Goal: Task Accomplishment & Management: Complete application form

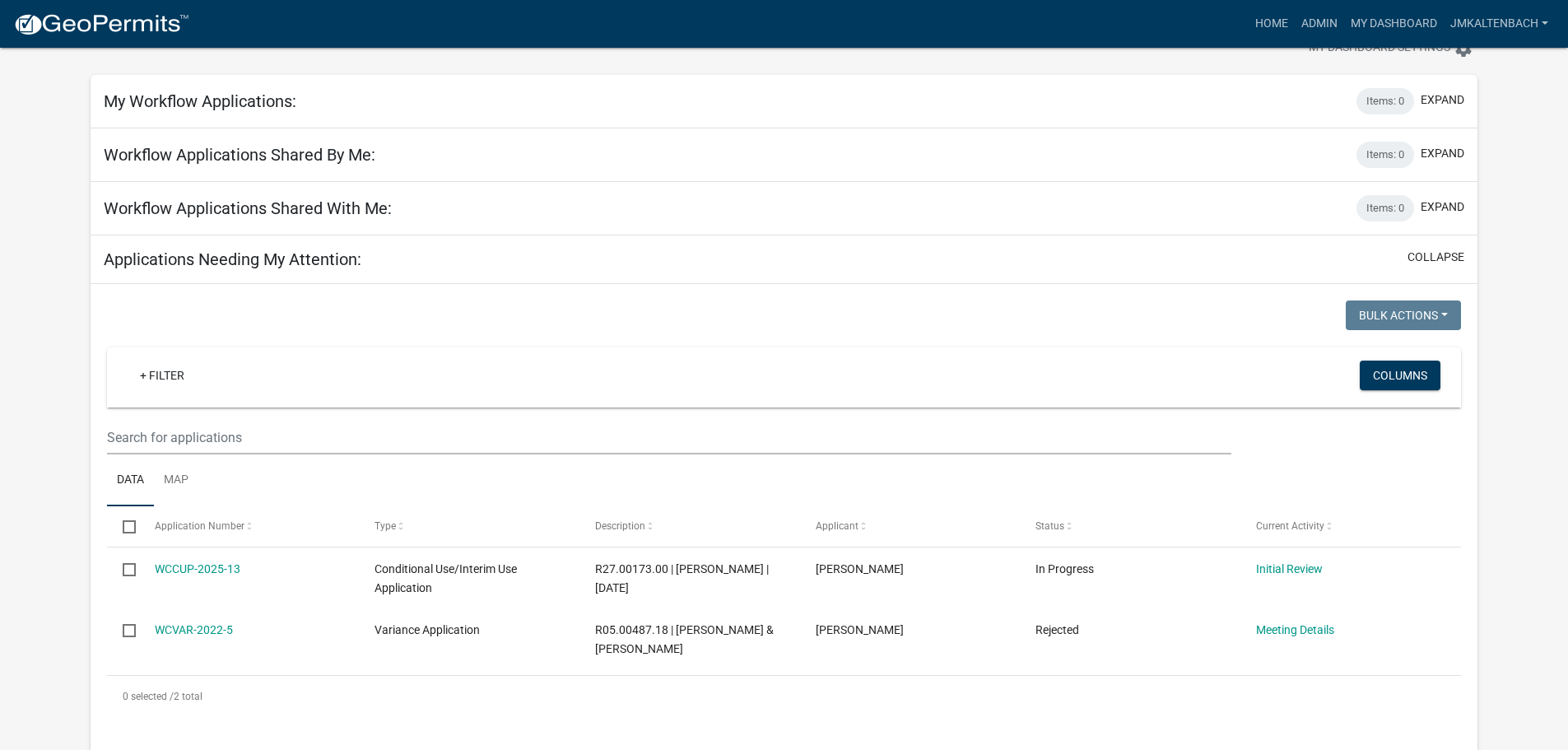
scroll to position [82, 0]
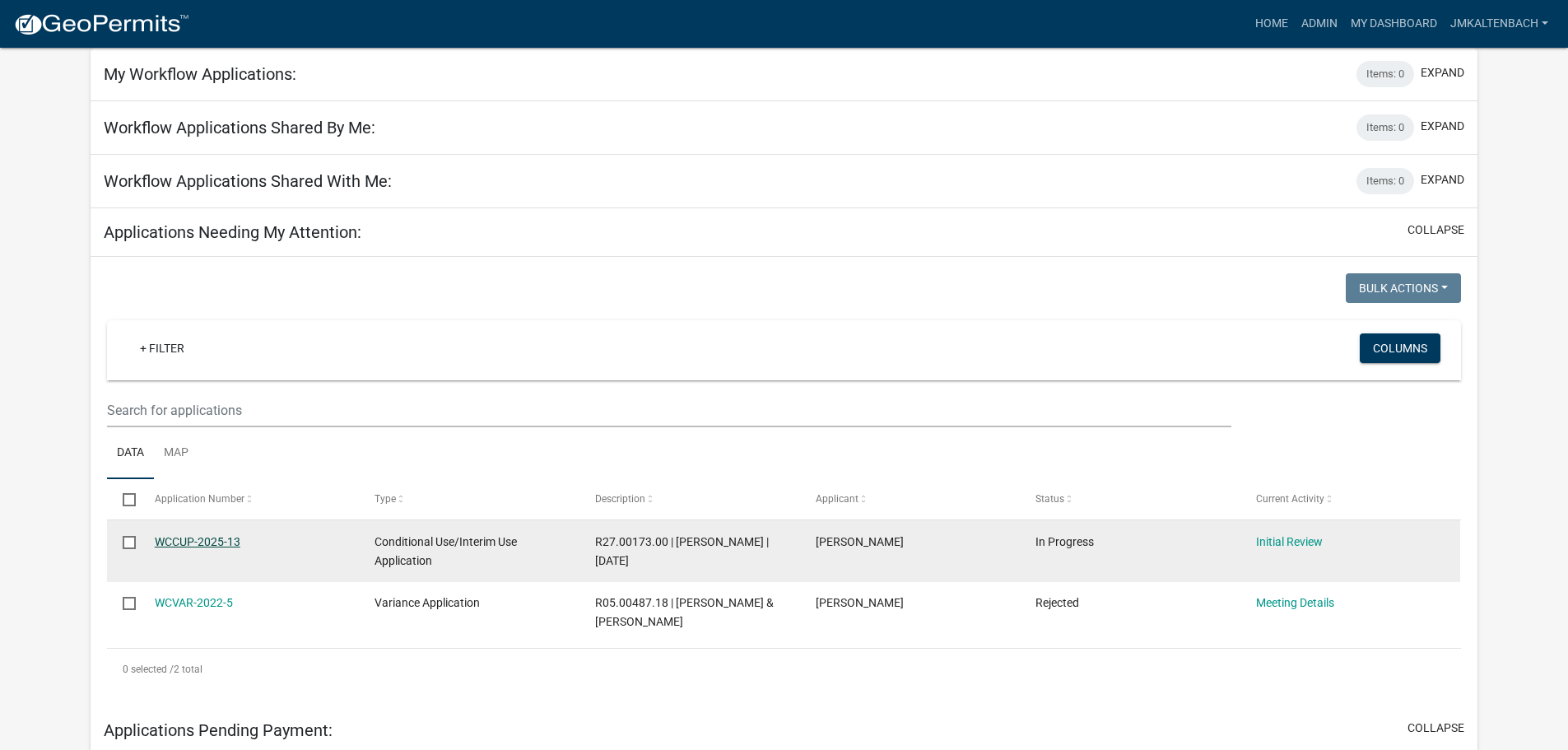
click at [192, 542] on link "WCCUP-2025-13" at bounding box center [197, 541] width 86 height 13
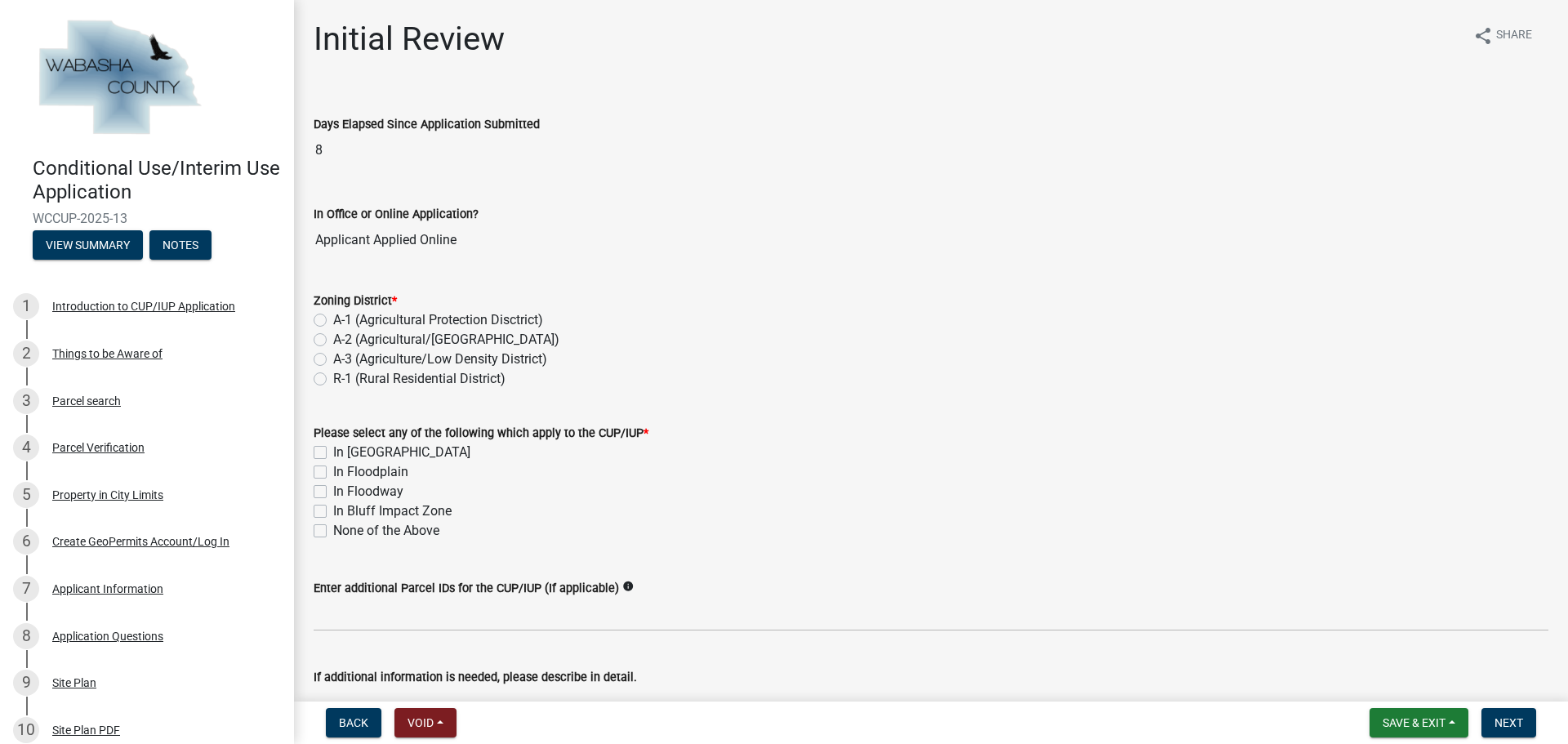
drag, startPoint x: 318, startPoint y: 378, endPoint x: 365, endPoint y: 387, distance: 47.9
click at [333, 378] on label "R-1 (Rural Residential District)" at bounding box center [419, 379] width 172 height 20
click at [333, 378] on input "R-1 (Rural Residential District)" at bounding box center [337, 374] width 10 height 10
radio input "true"
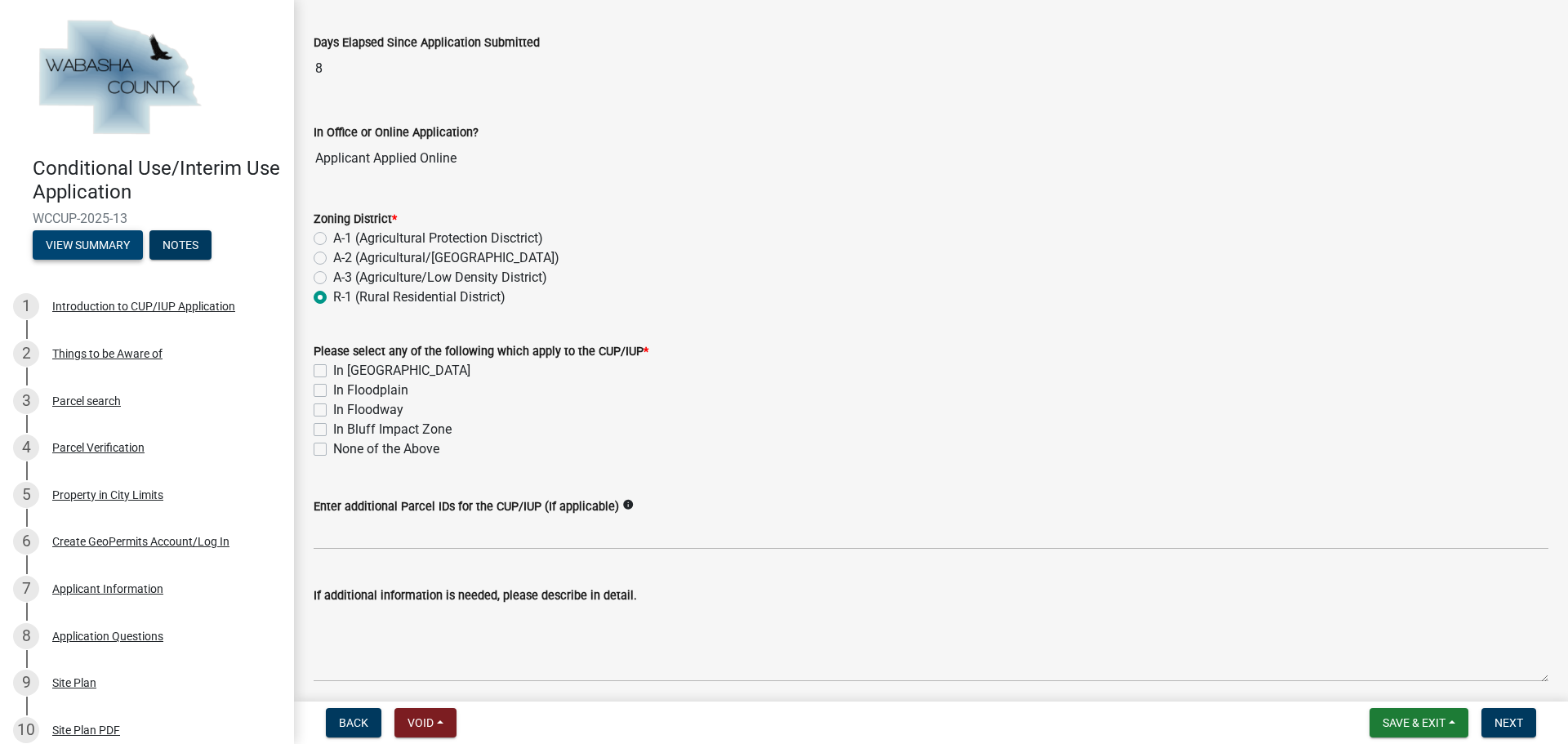
click at [92, 247] on button "View Summary" at bounding box center [88, 245] width 111 height 29
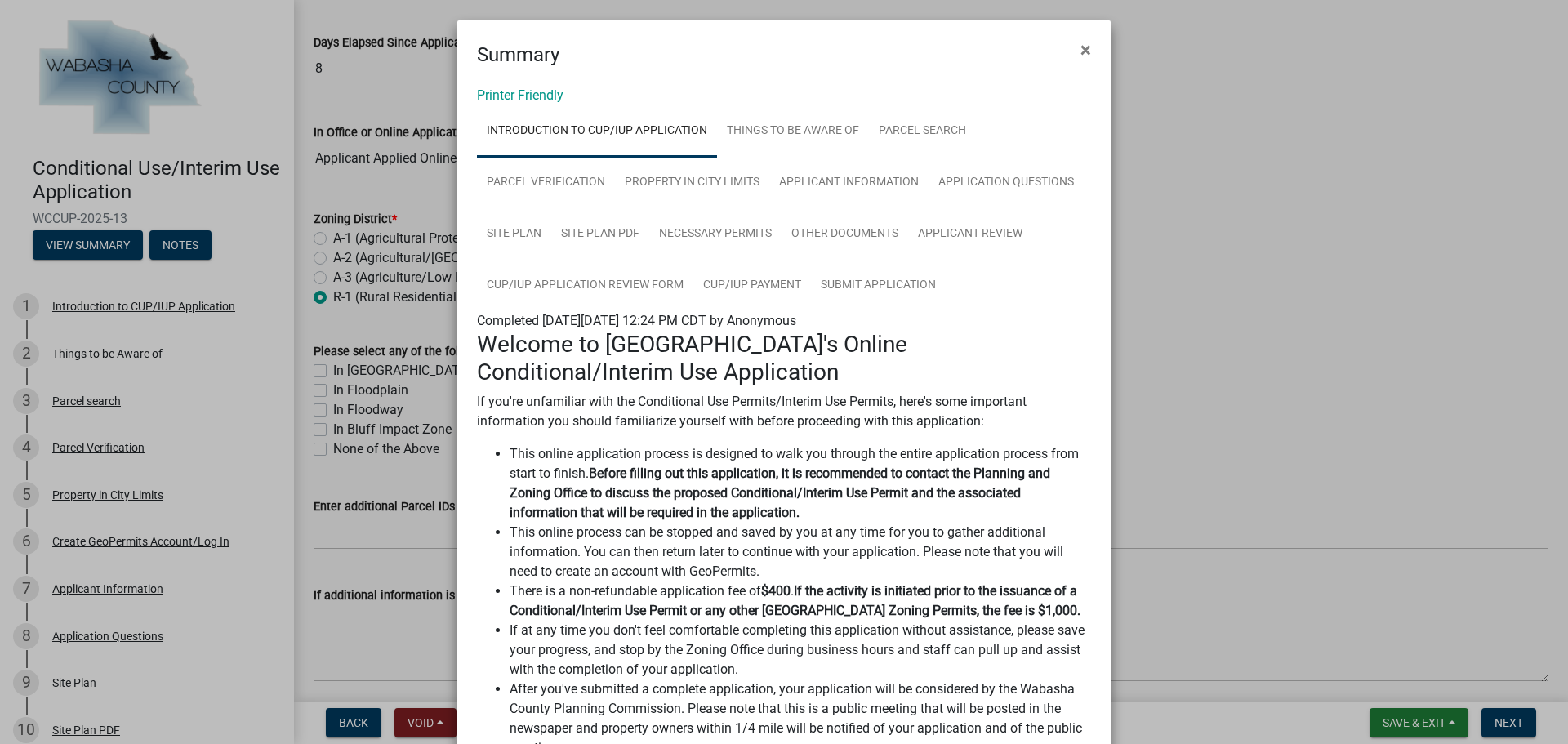
scroll to position [0, 0]
click at [612, 241] on link "Site Plan PDF" at bounding box center [600, 237] width 98 height 52
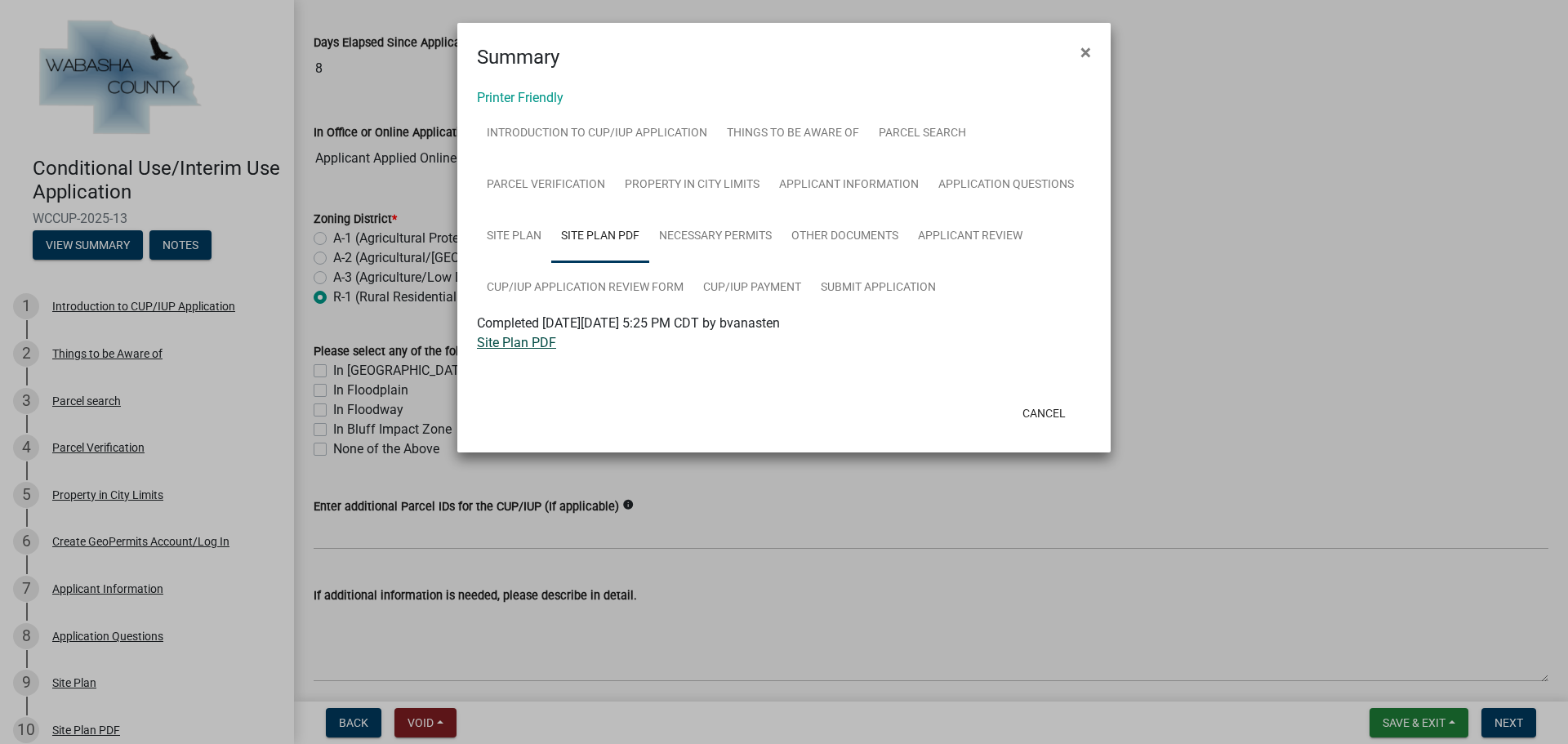
click at [526, 343] on link "Site Plan PDF" at bounding box center [516, 342] width 80 height 16
click at [667, 228] on link "Necessary Permits" at bounding box center [715, 237] width 132 height 52
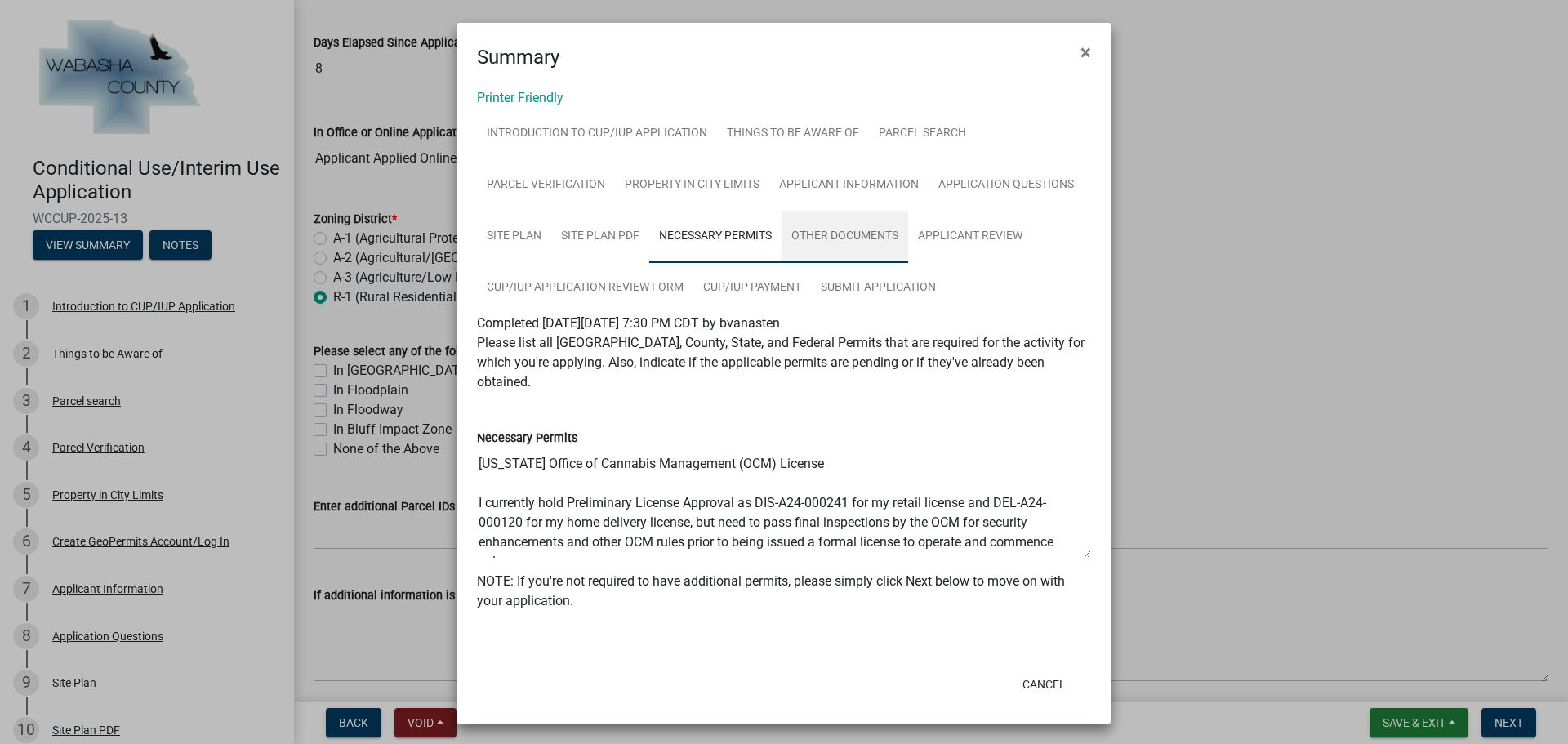
click at [844, 233] on link "Other Documents" at bounding box center [844, 237] width 127 height 52
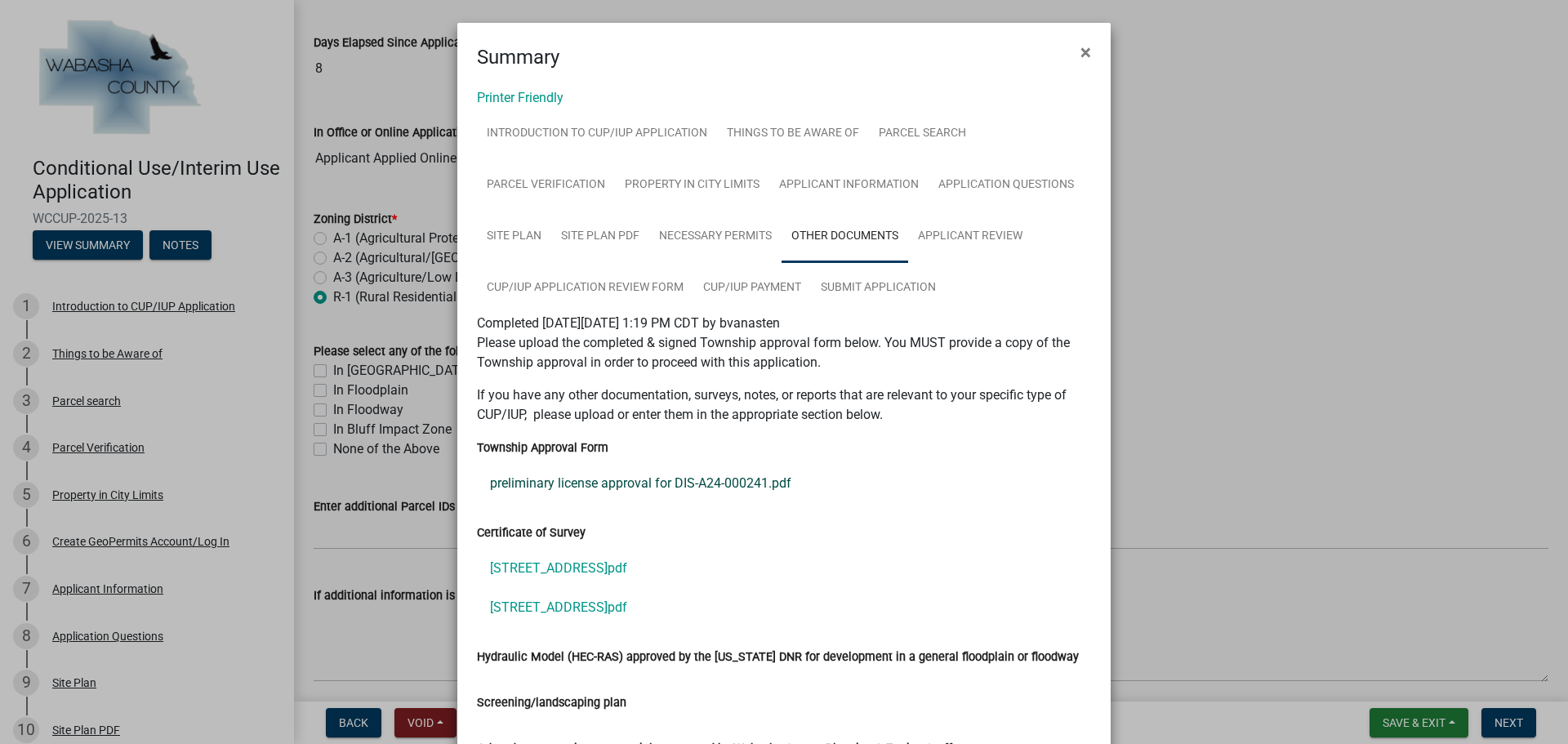
click at [678, 489] on link "preliminary license approval for DIS-A24-000241.pdf" at bounding box center [784, 484] width 614 height 39
click at [948, 230] on link "Applicant Review" at bounding box center [970, 237] width 124 height 52
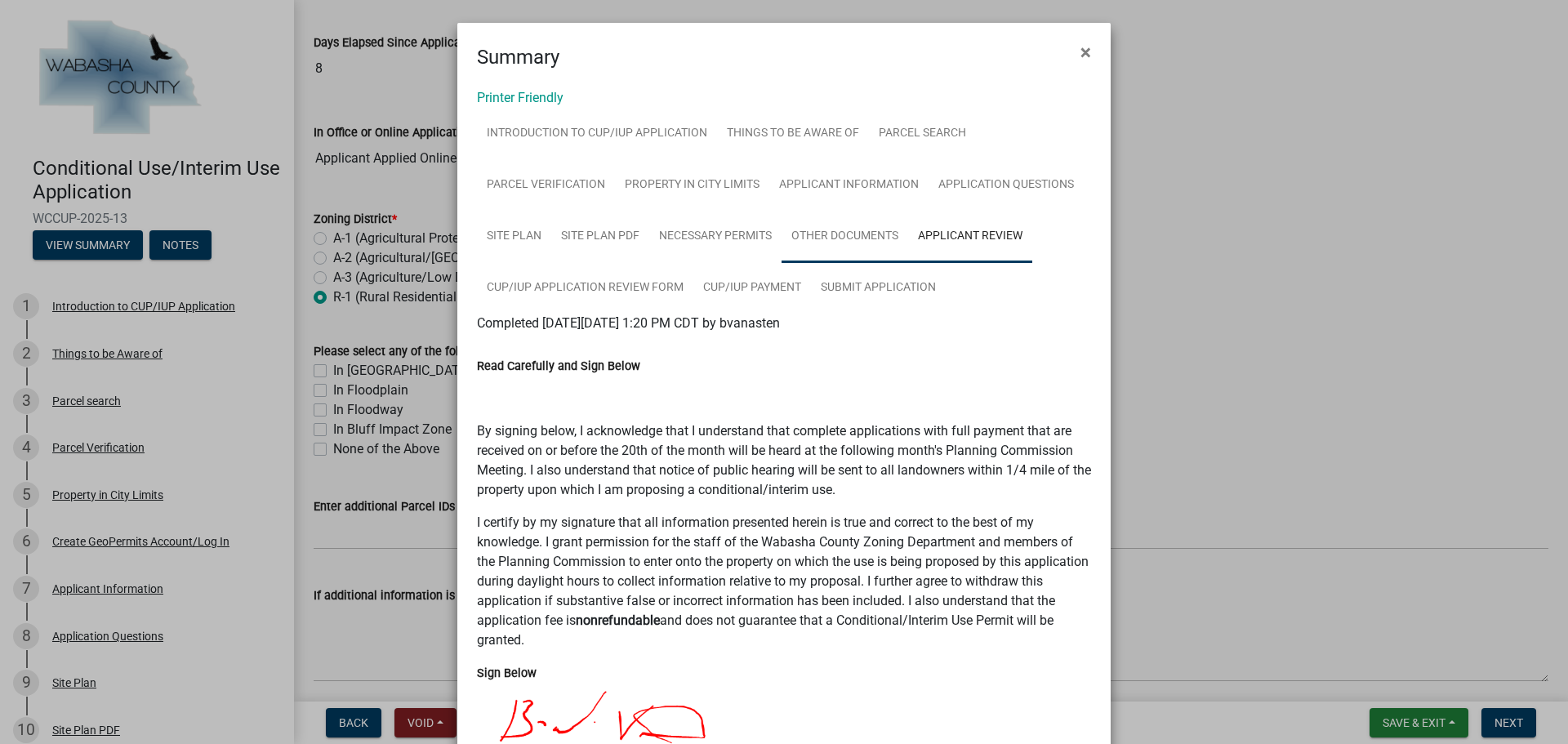
click at [817, 233] on link "Other Documents" at bounding box center [844, 237] width 127 height 52
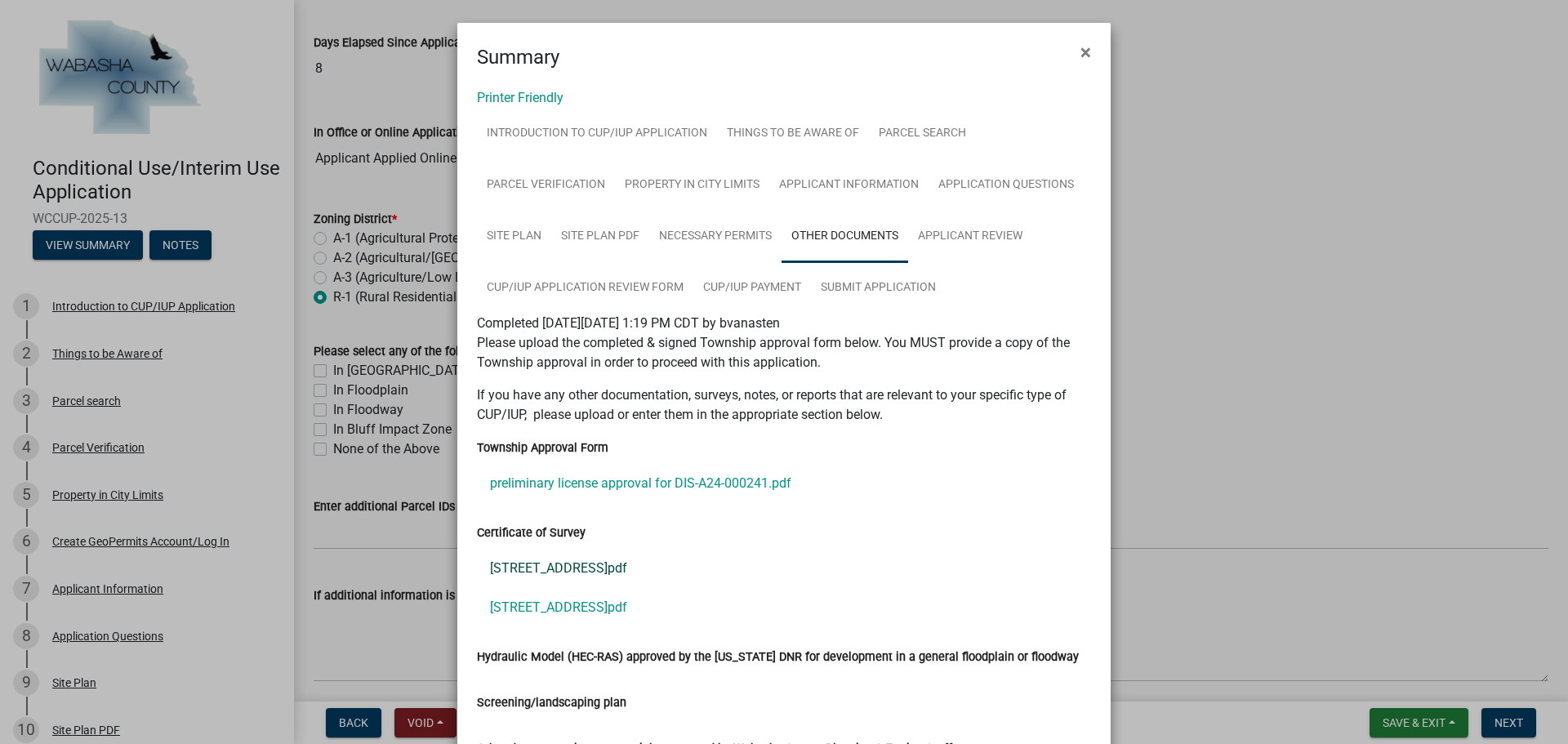
click at [609, 562] on link "[STREET_ADDRESS]pdf" at bounding box center [784, 568] width 614 height 39
click at [603, 598] on link "[STREET_ADDRESS]pdf" at bounding box center [784, 607] width 614 height 39
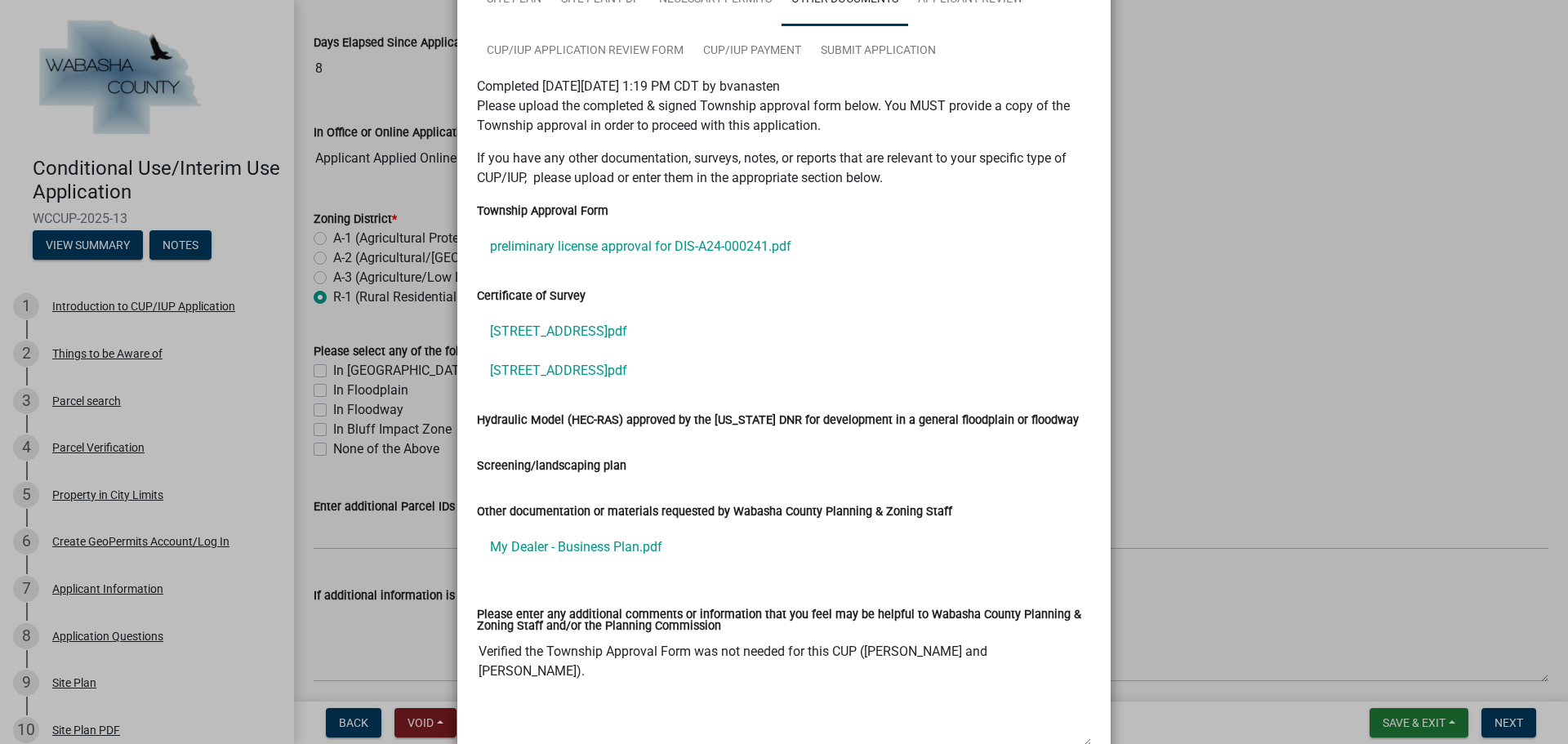
scroll to position [245, 0]
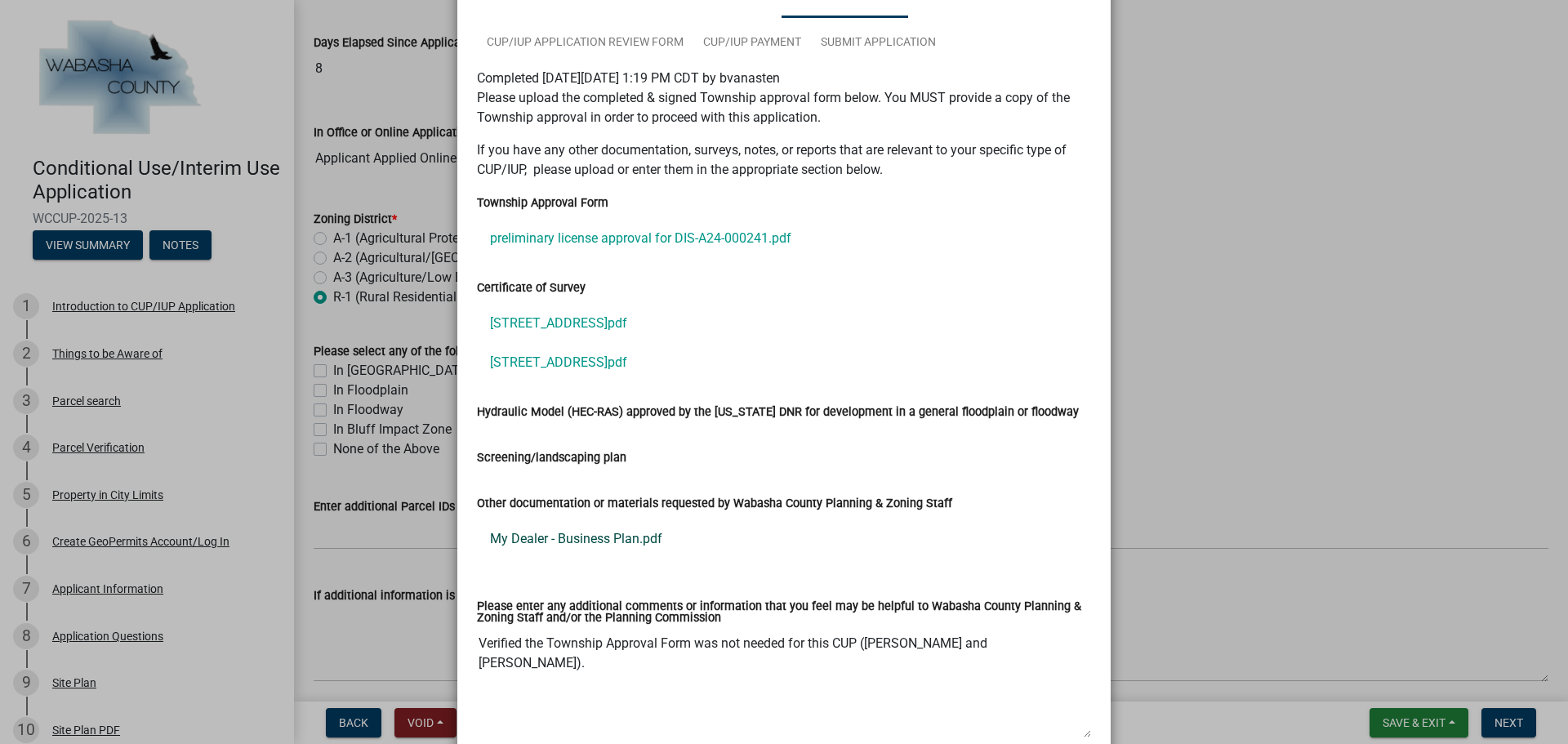
click at [593, 544] on link "My Dealer - Business Plan.pdf" at bounding box center [784, 539] width 614 height 39
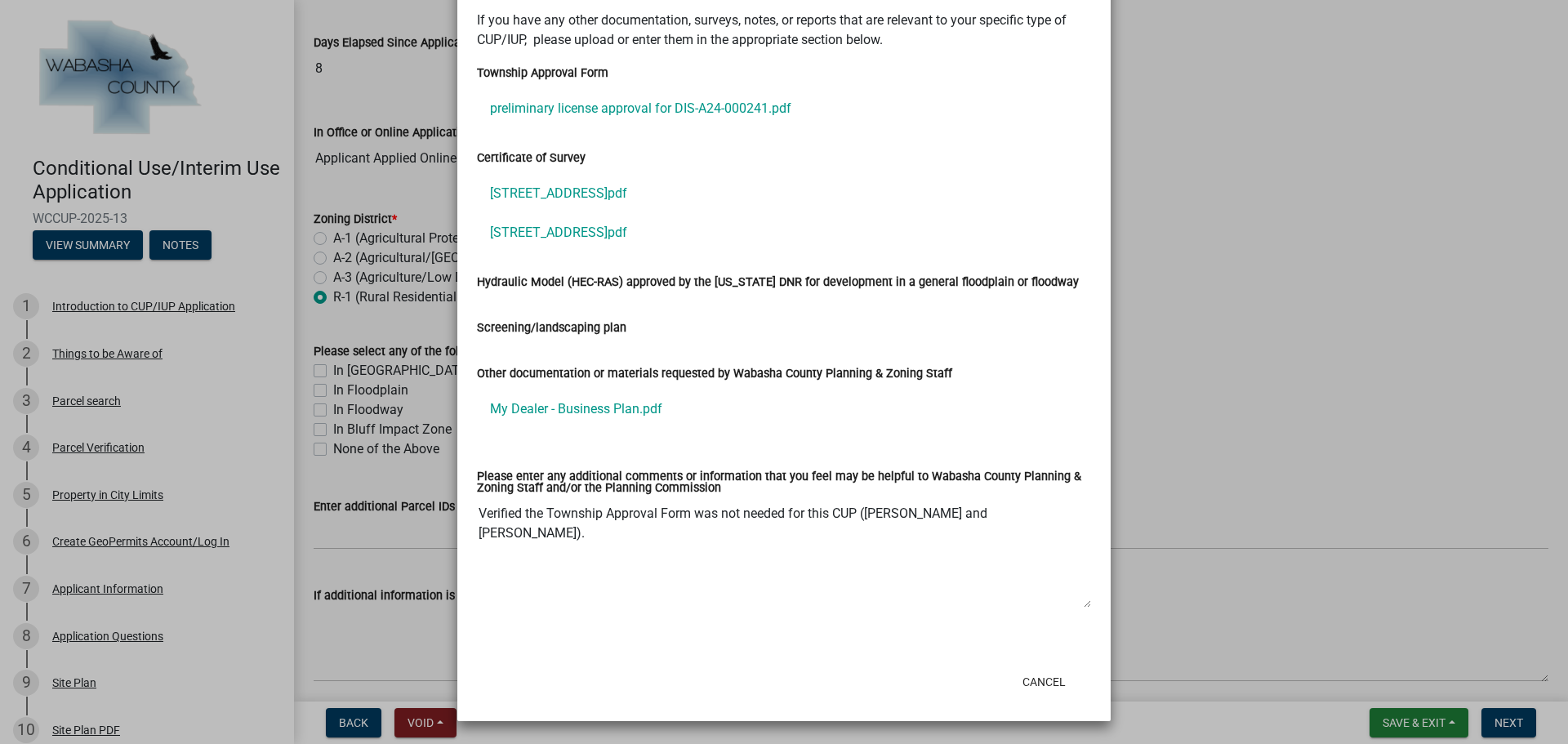
scroll to position [0, 0]
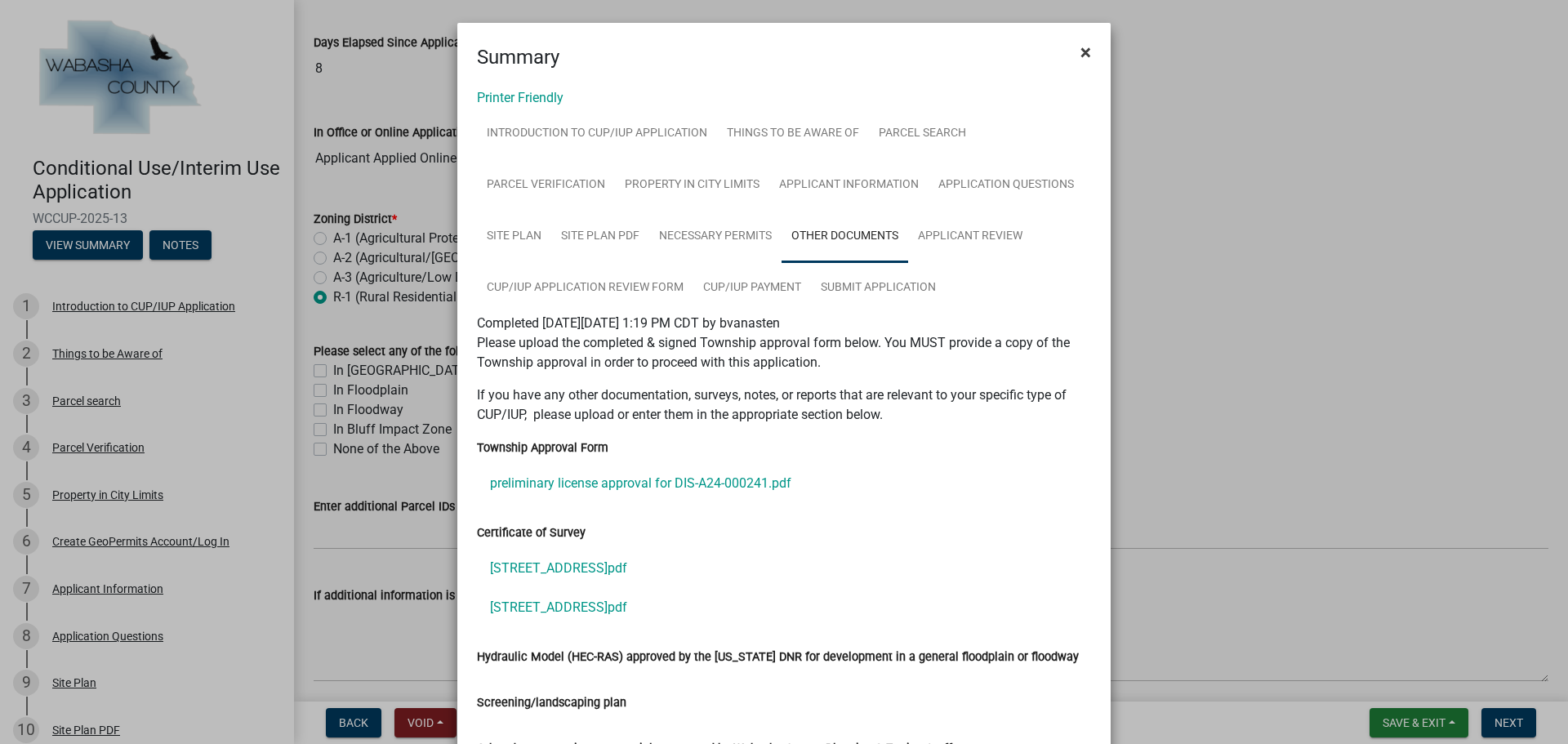
click at [1089, 53] on button "×" at bounding box center [1085, 52] width 37 height 46
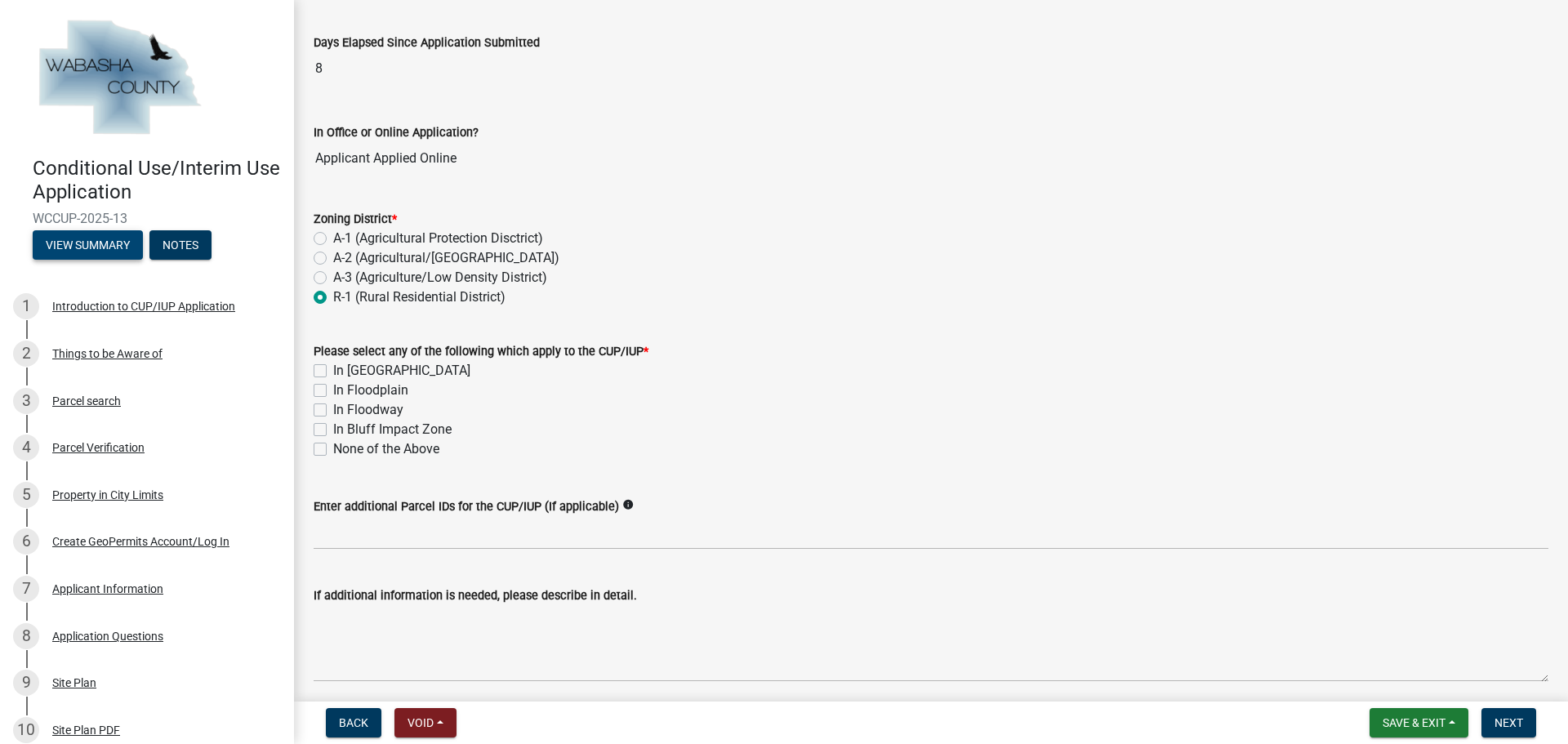
click at [100, 251] on button "View Summary" at bounding box center [88, 245] width 111 height 29
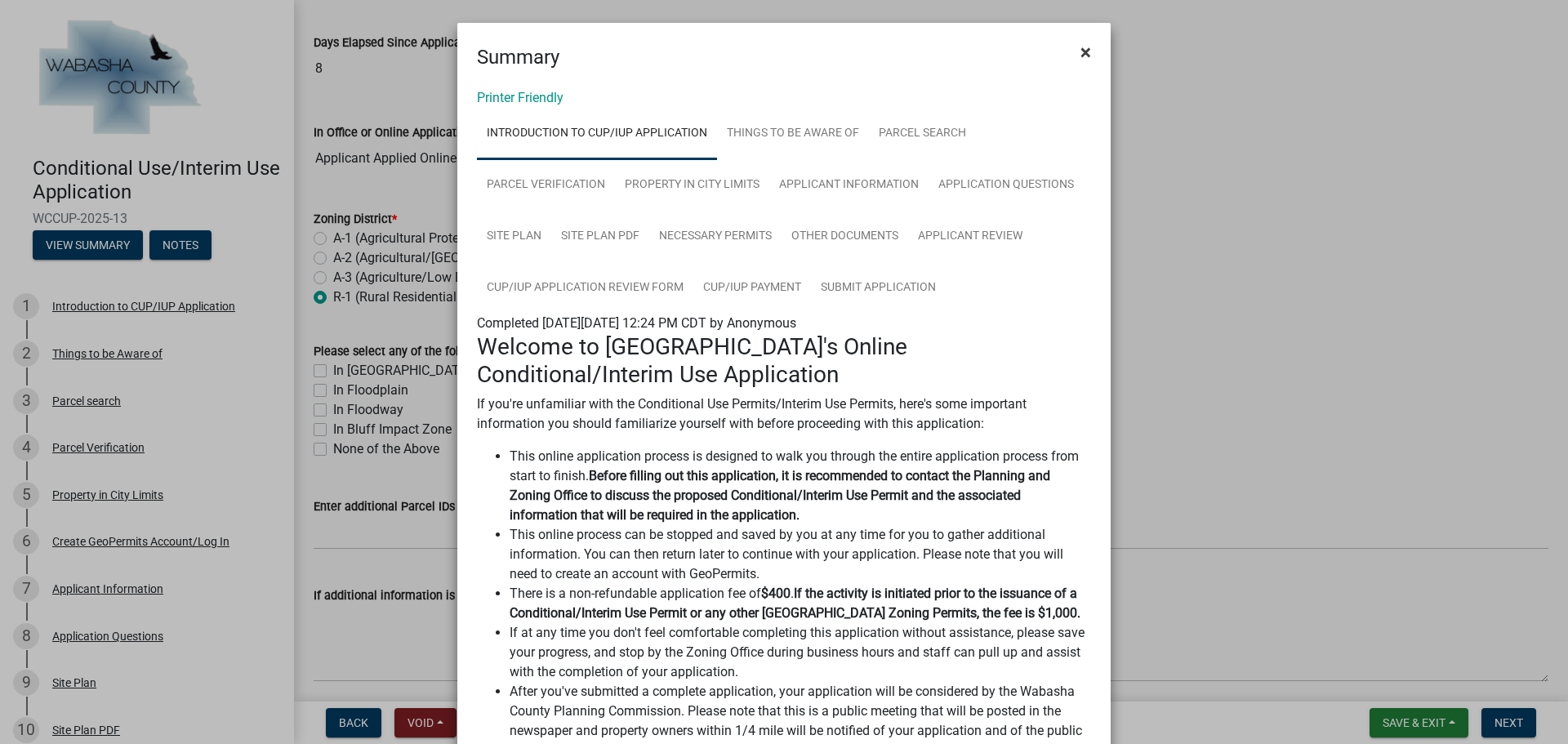
click at [1081, 53] on span "×" at bounding box center [1085, 52] width 10 height 22
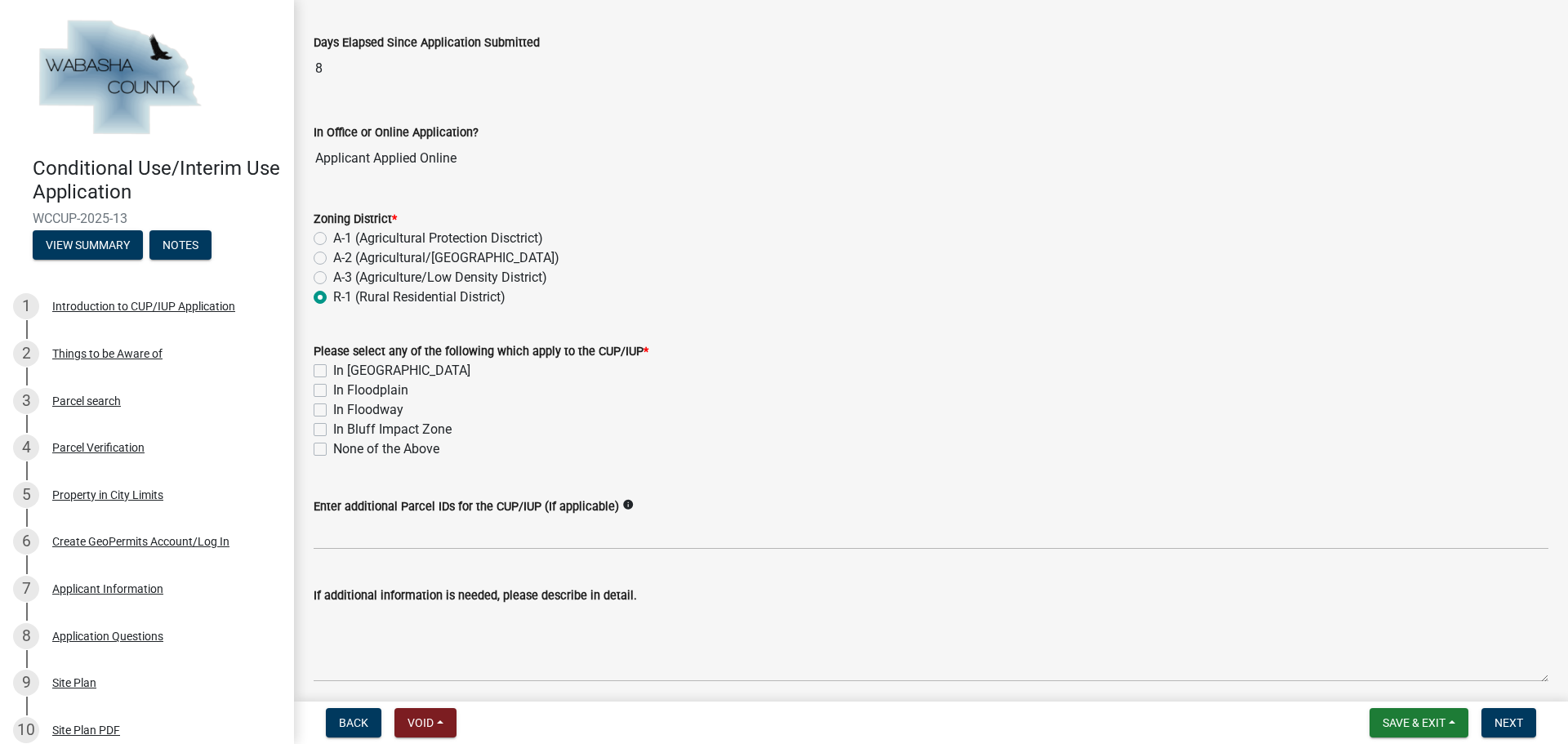
click at [333, 369] on label "In [GEOGRAPHIC_DATA]" at bounding box center [401, 370] width 137 height 20
click at [333, 369] on input "In [GEOGRAPHIC_DATA]" at bounding box center [337, 365] width 10 height 10
checkbox input "true"
checkbox input "false"
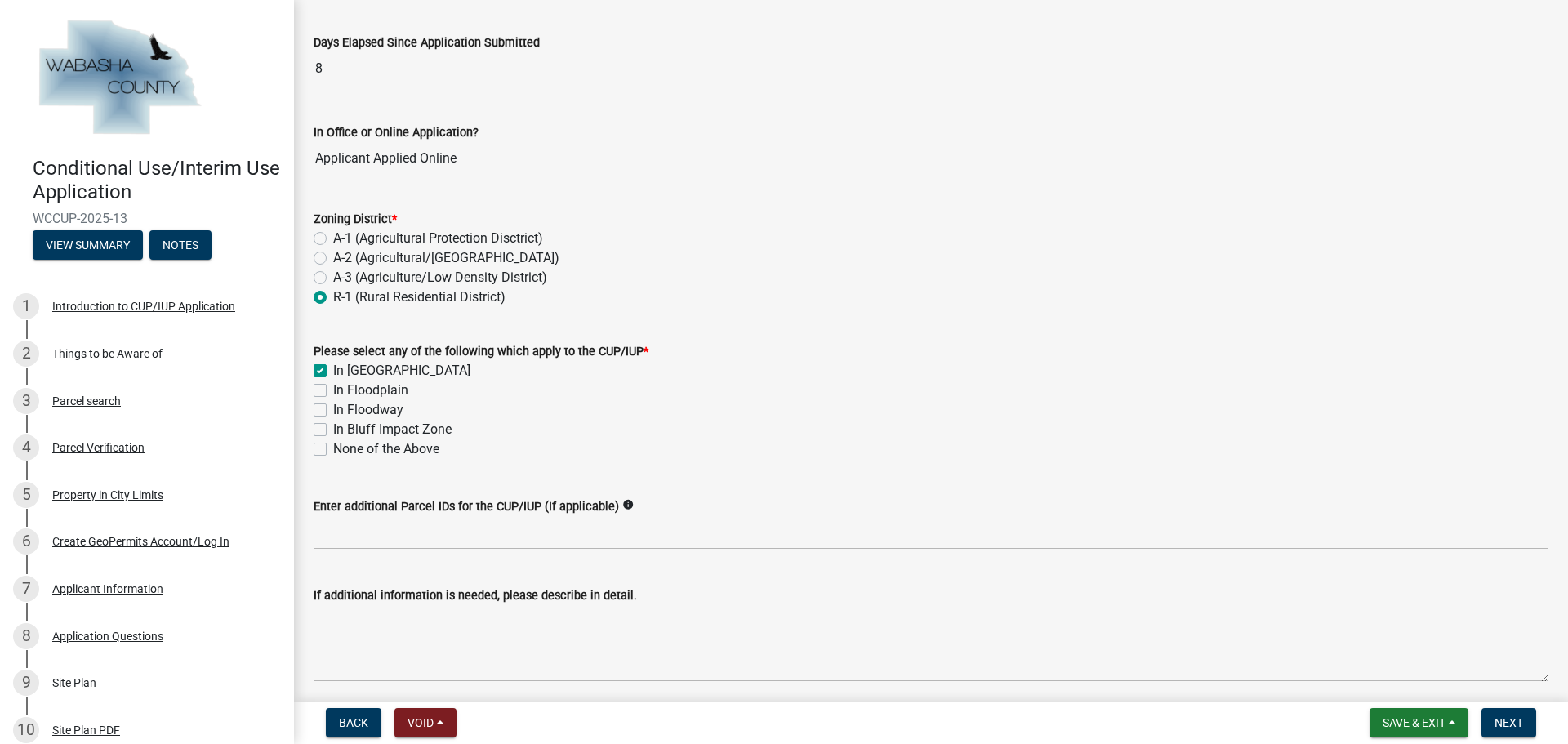
checkbox input "false"
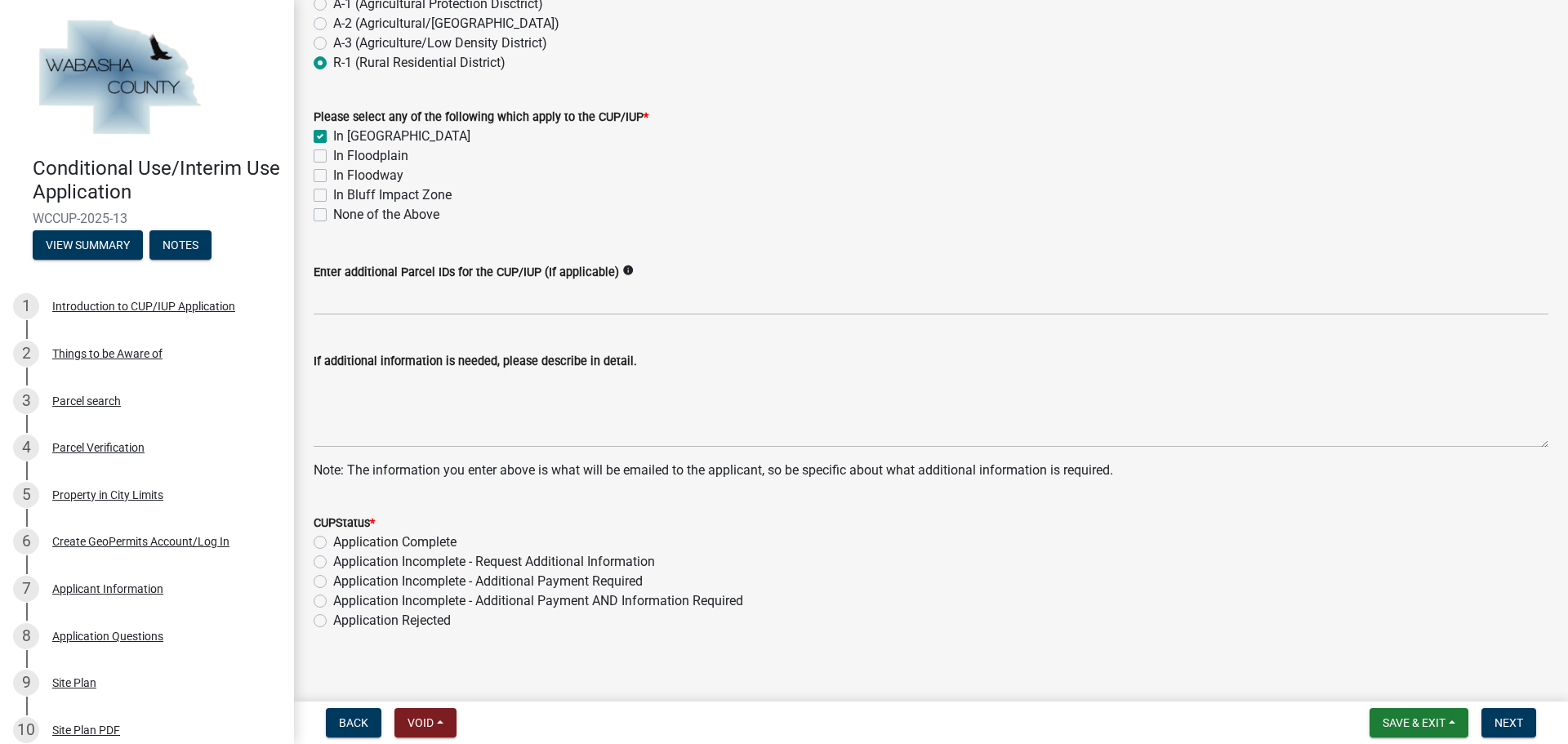
scroll to position [330, 0]
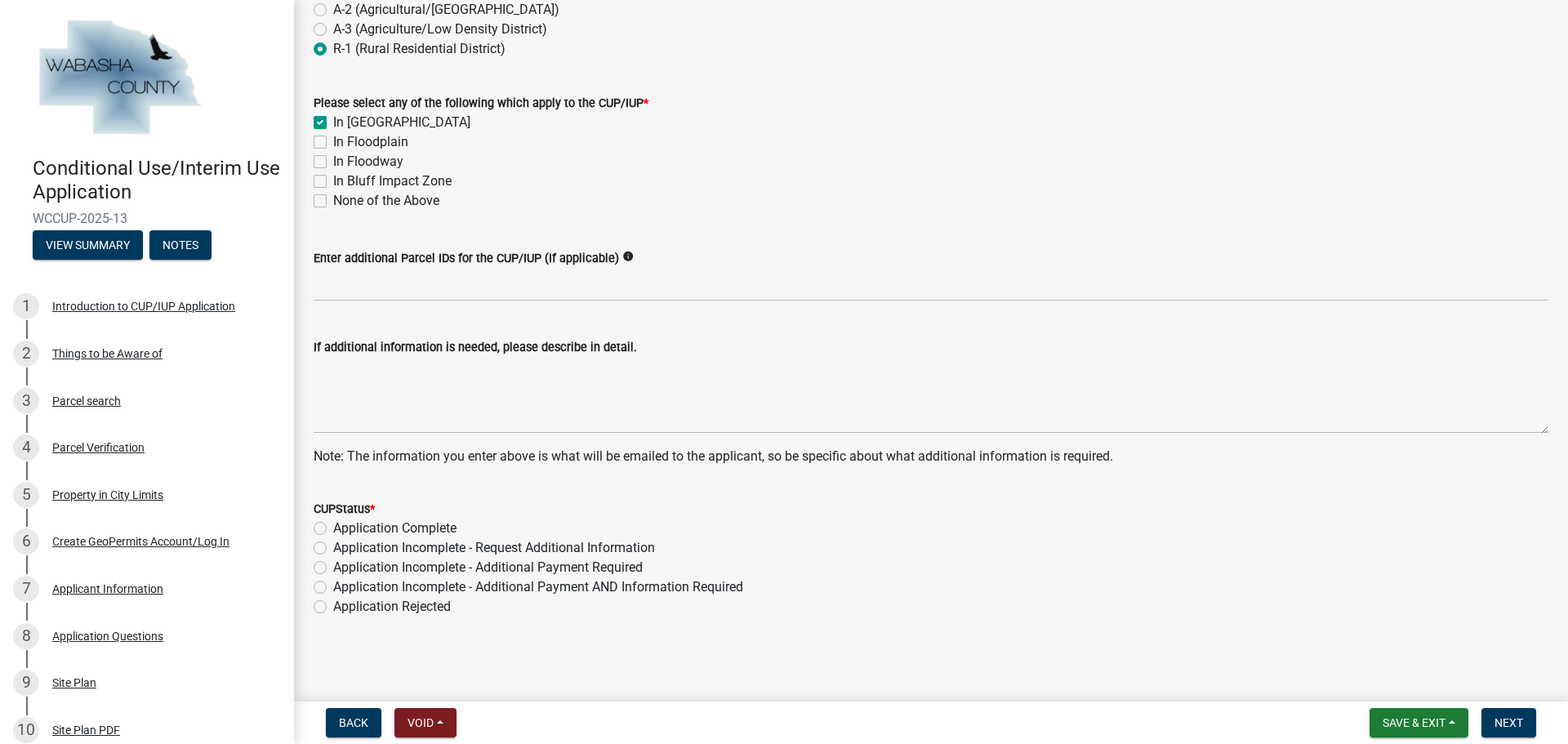
click at [333, 529] on label "Application Complete" at bounding box center [395, 528] width 124 height 20
click at [333, 529] on input "Application Complete" at bounding box center [337, 523] width 10 height 10
radio input "true"
click at [1506, 724] on span "Next" at bounding box center [1508, 722] width 28 height 13
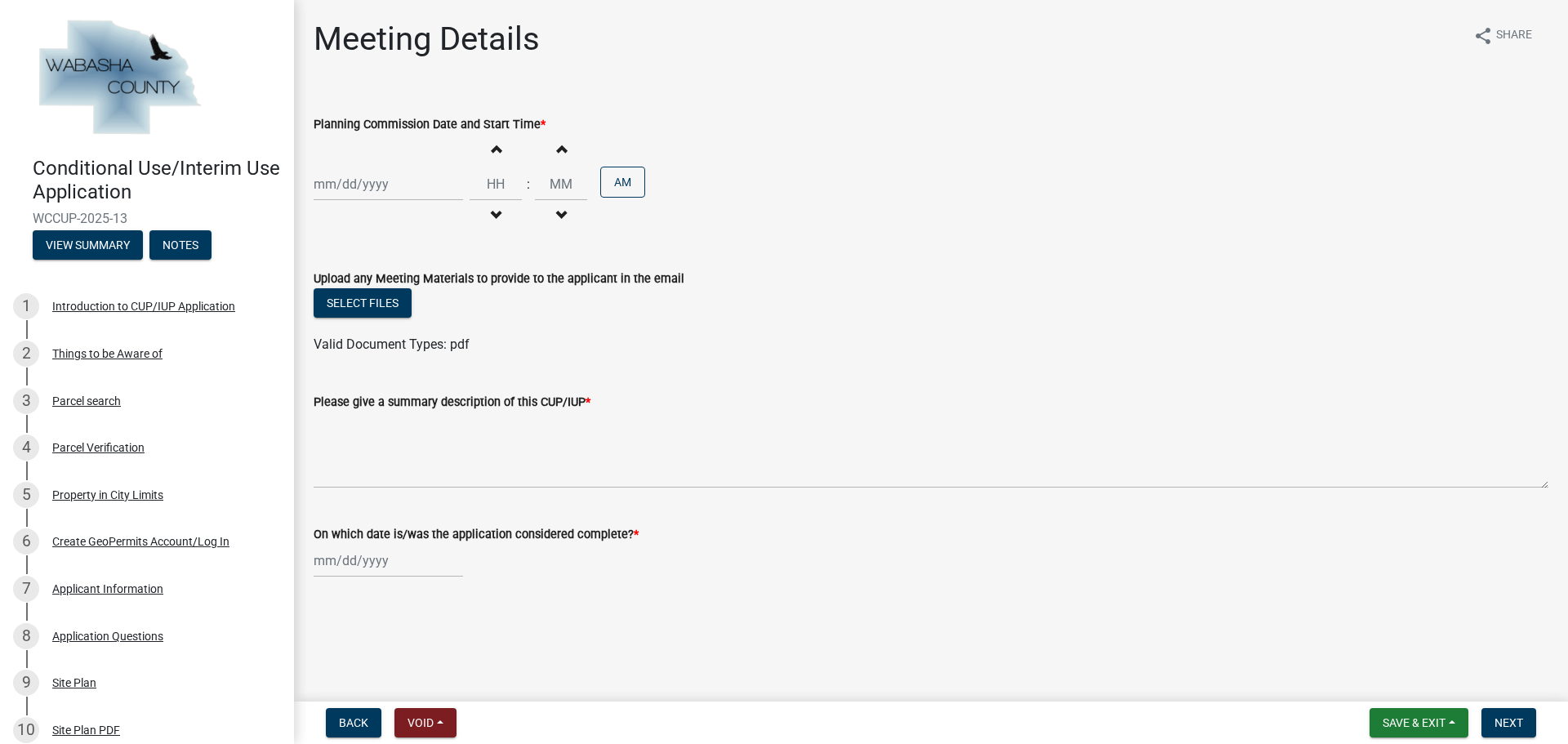
select select "8"
select select "2025"
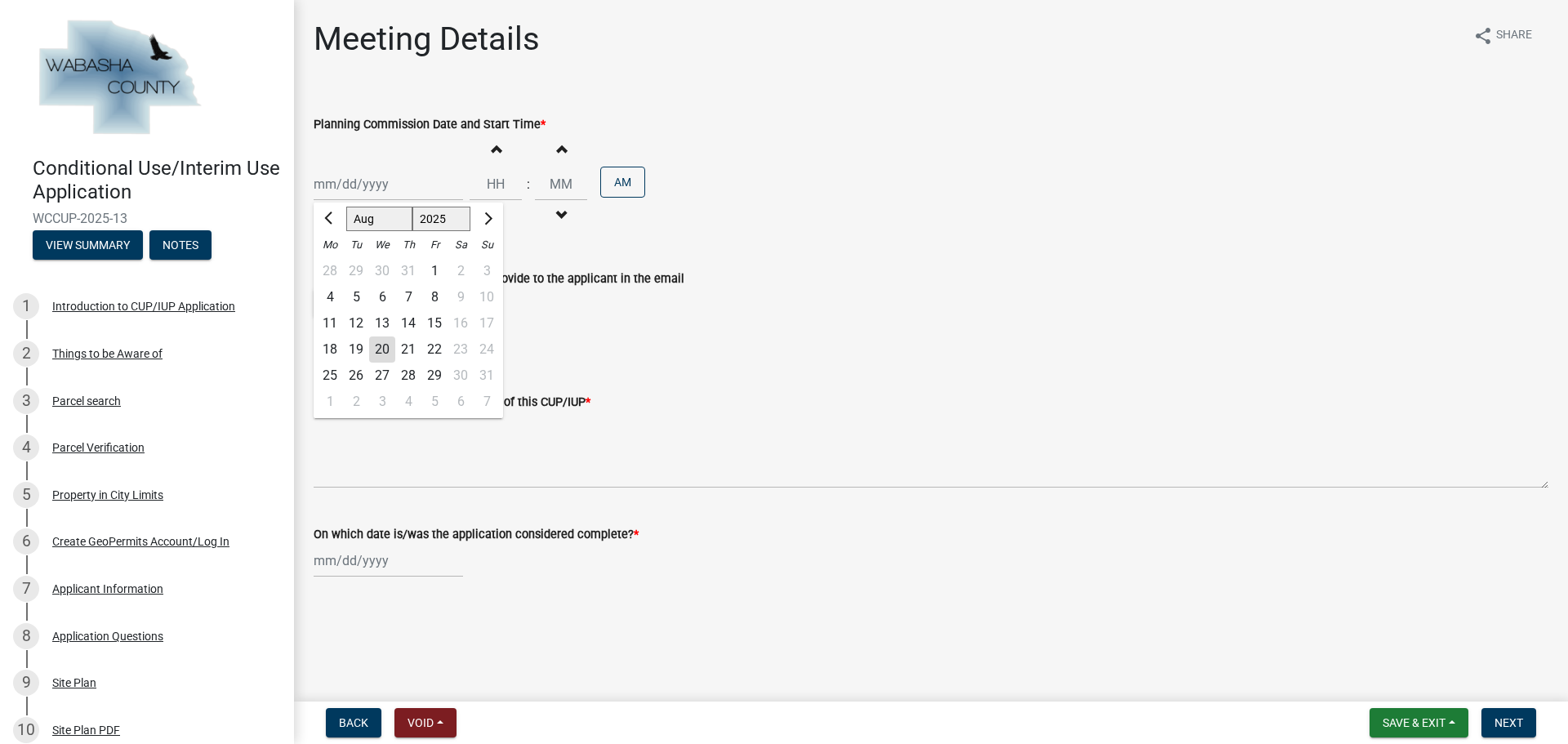
click at [387, 186] on div "[PERSON_NAME] Feb Mar Apr [PERSON_NAME][DATE] Oct Nov [DATE] 1526 1527 1528 152…" at bounding box center [388, 185] width 149 height 34
click at [487, 219] on span "Next month" at bounding box center [485, 218] width 12 height 12
select select "9"
click at [328, 350] on div "22" at bounding box center [330, 350] width 26 height 26
type input "[DATE]"
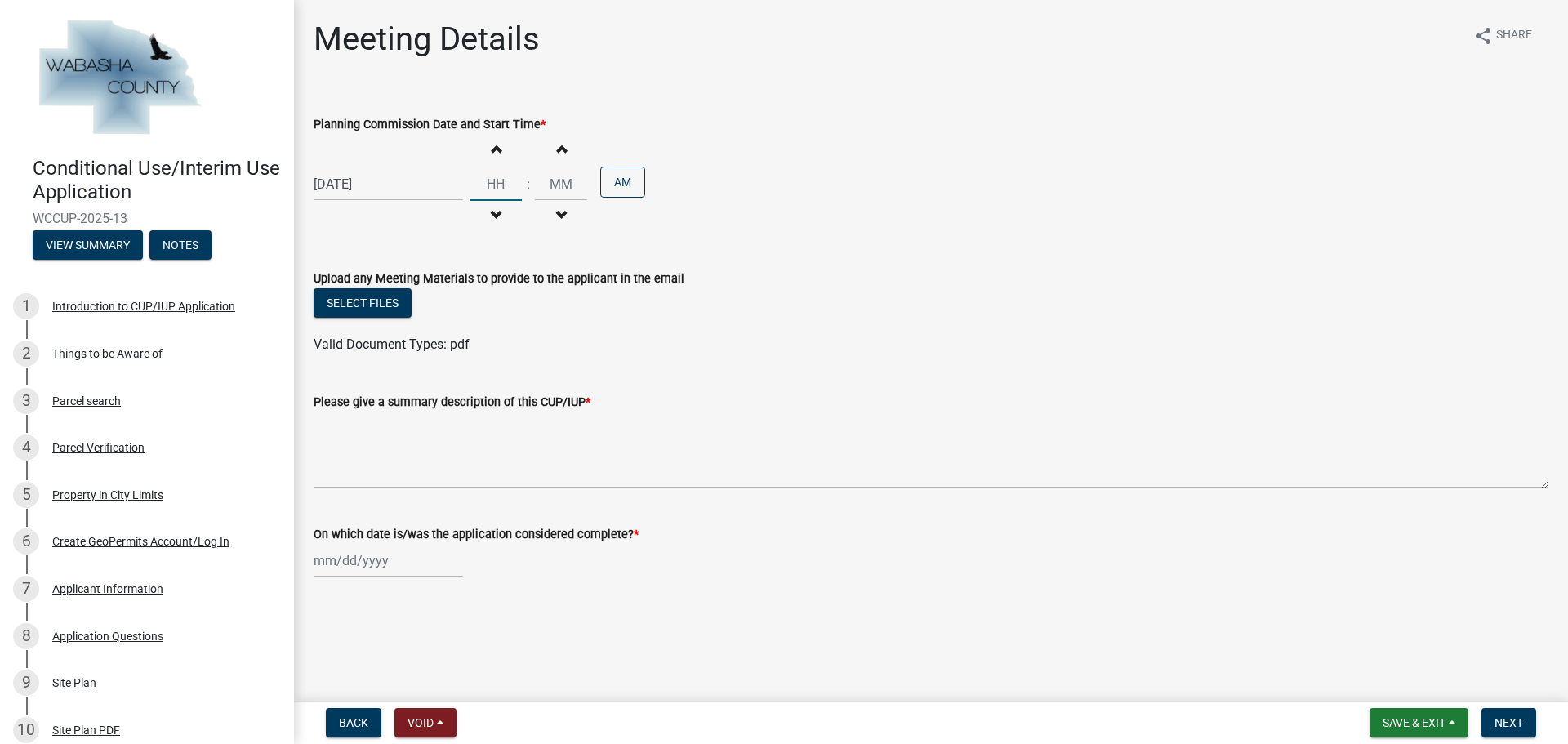
click at [498, 182] on input "Hours" at bounding box center [496, 185] width 52 height 34
type input "07"
type input "00"
click at [545, 177] on input "00" at bounding box center [561, 185] width 52 height 34
click at [631, 191] on button "AM" at bounding box center [622, 182] width 45 height 31
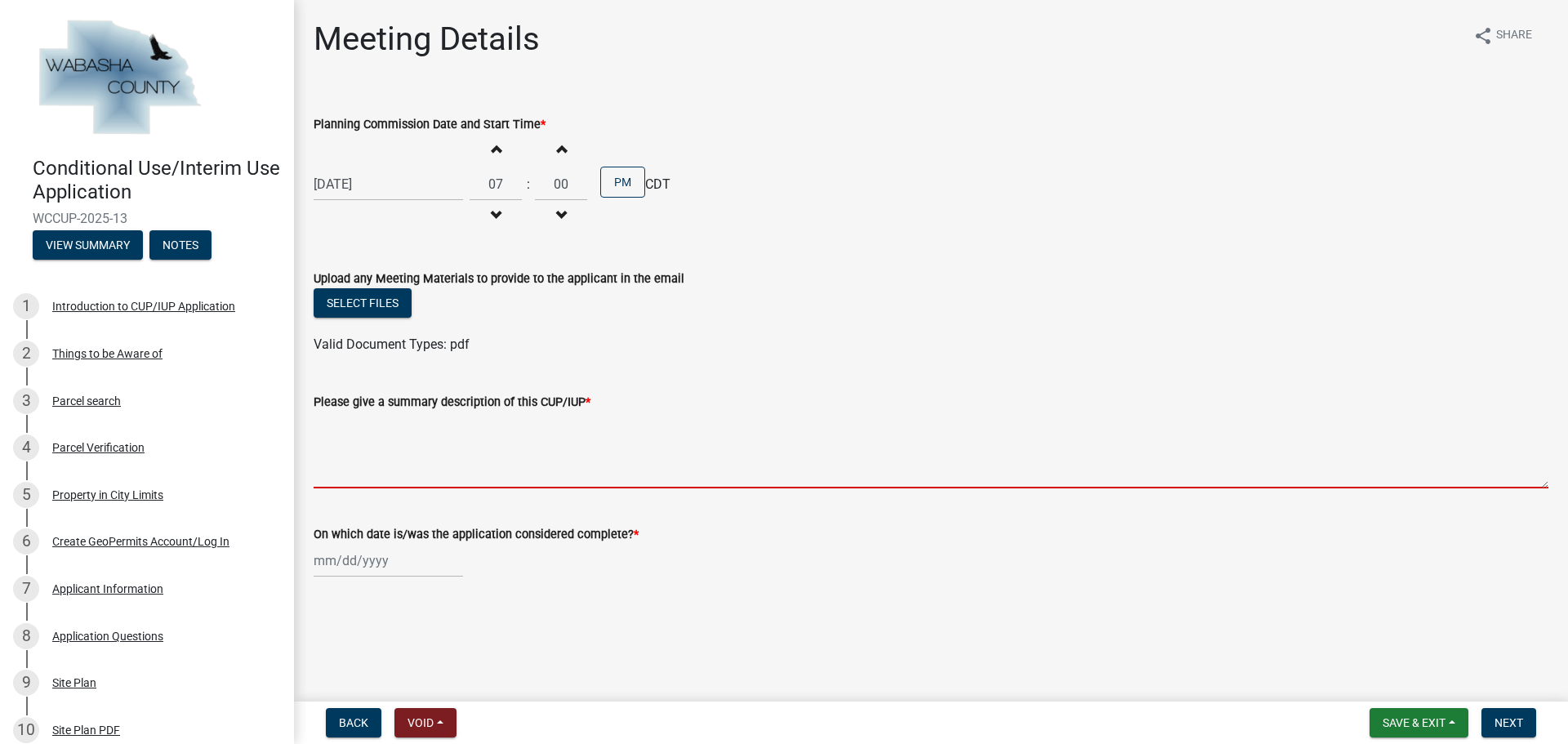
click at [472, 443] on textarea "Please give a summary description of this CUP/IUP *" at bounding box center [931, 450] width 1234 height 77
select select "8"
select select "2025"
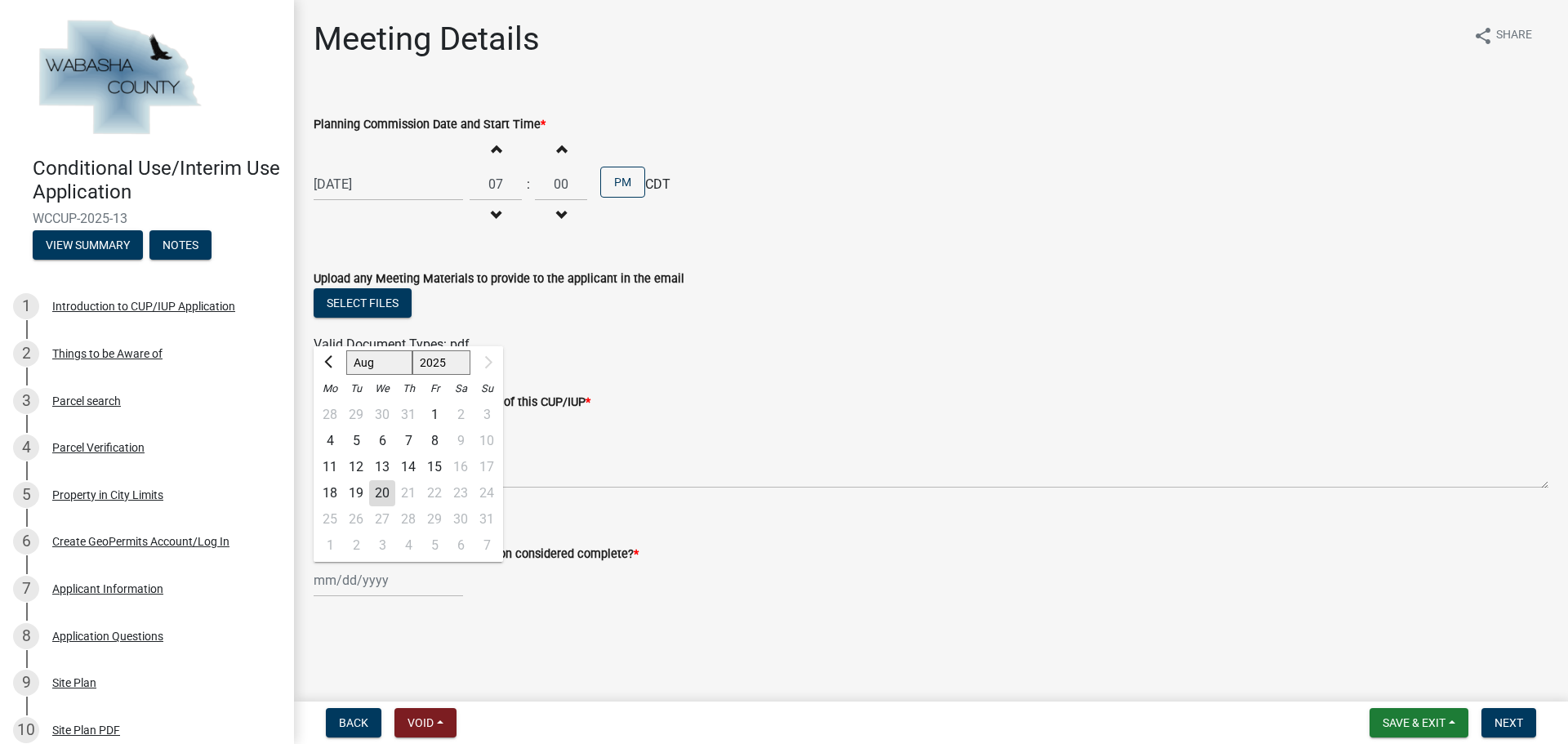
click at [371, 564] on div "Jan Feb Mar Apr May Jun [DATE] [DATE] 2025 Mo Tu We Th Fr Sa Su 28 29 30 31 1 2…" at bounding box center [388, 580] width 149 height 34
click at [384, 493] on div "20" at bounding box center [382, 493] width 26 height 26
type input "[DATE]"
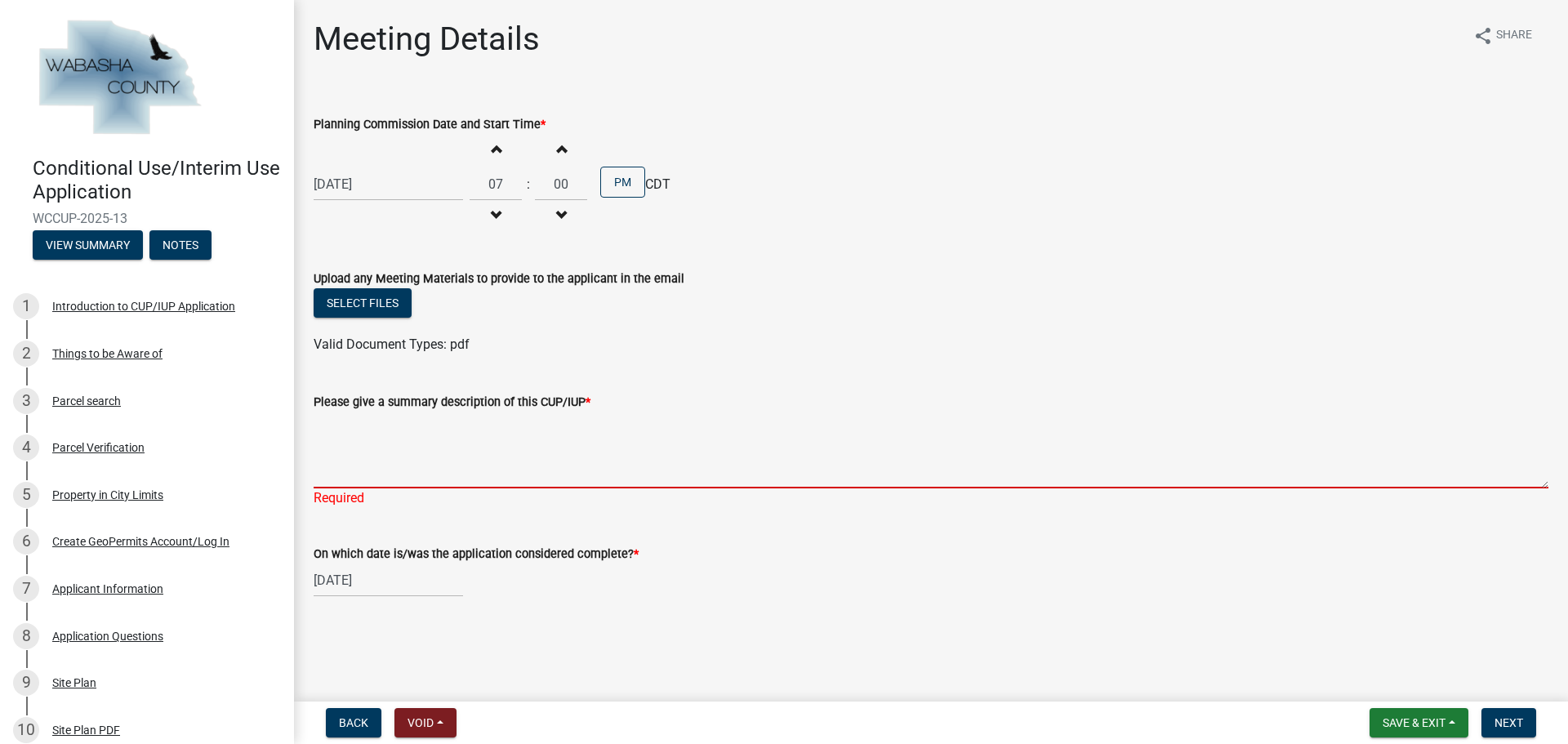
click at [615, 460] on textarea "Please give a summary description of this CUP/IUP *" at bounding box center [931, 450] width 1234 height 77
click at [1425, 719] on span "Save & Exit" at bounding box center [1413, 722] width 63 height 13
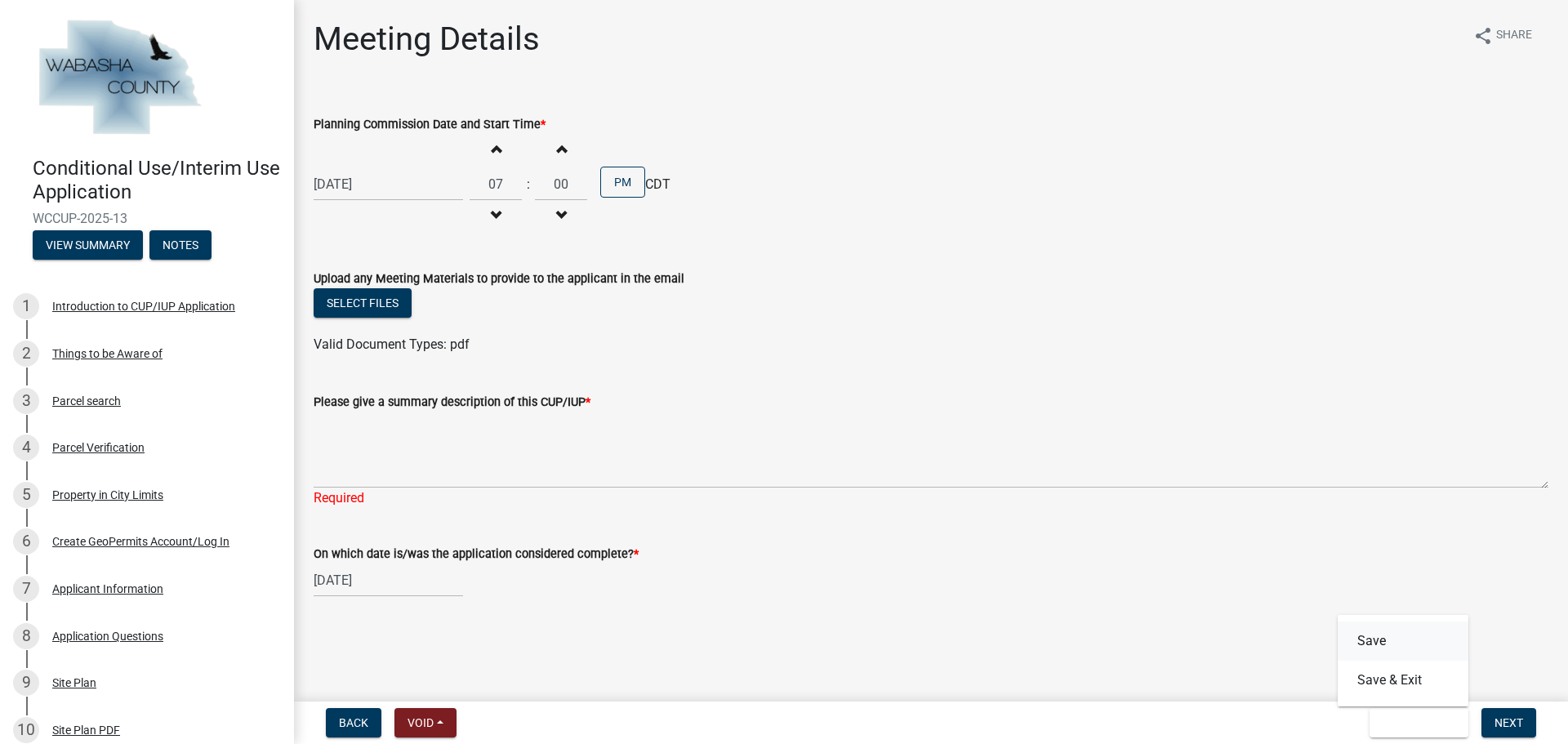
click at [1368, 643] on button "Save" at bounding box center [1402, 641] width 130 height 39
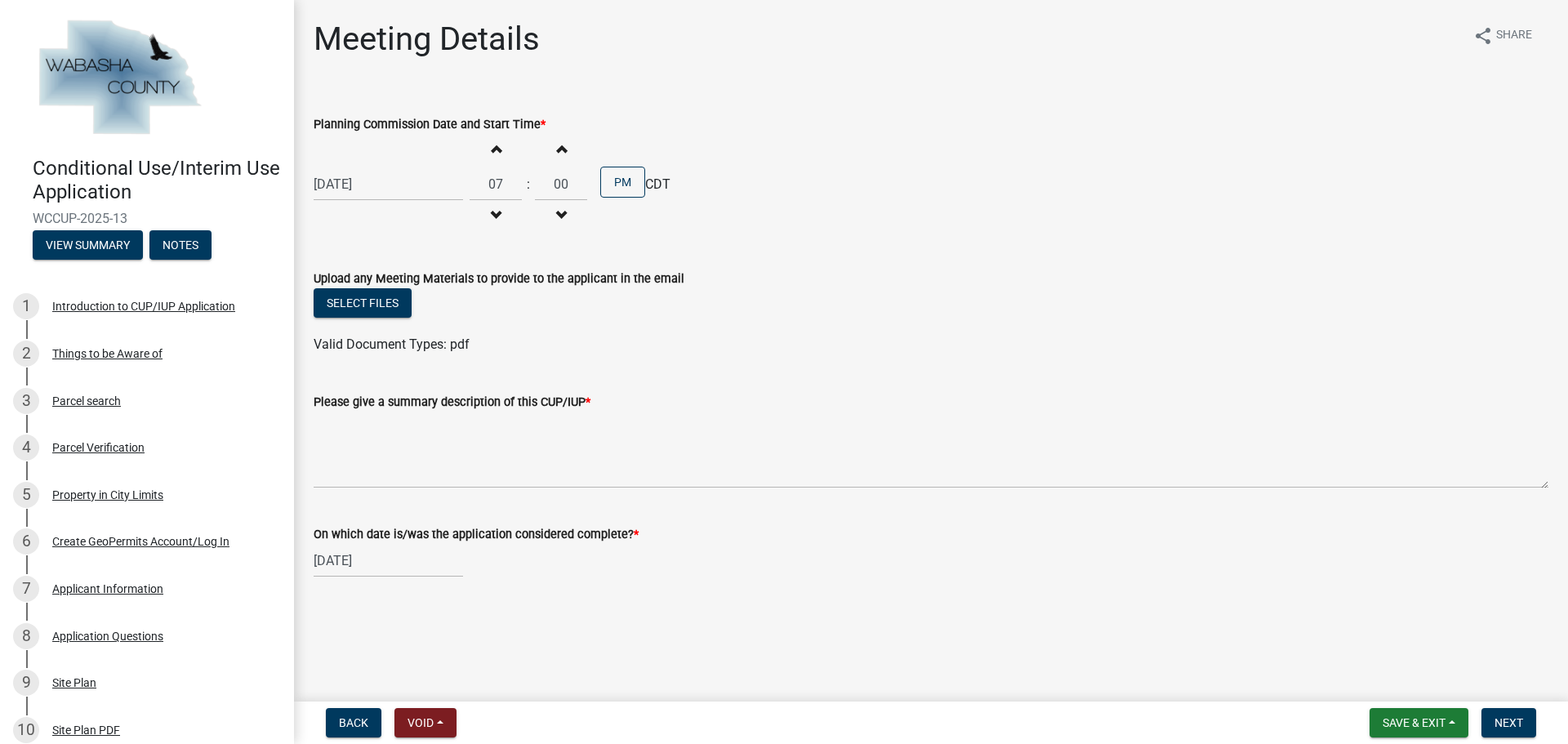
click at [873, 64] on div "Meeting Details share Share" at bounding box center [931, 46] width 1234 height 52
click at [1056, 327] on ul at bounding box center [931, 328] width 1234 height 13
click at [1455, 720] on button "Save & Exit" at bounding box center [1418, 722] width 98 height 29
click at [1387, 674] on button "Save & Exit" at bounding box center [1402, 680] width 130 height 39
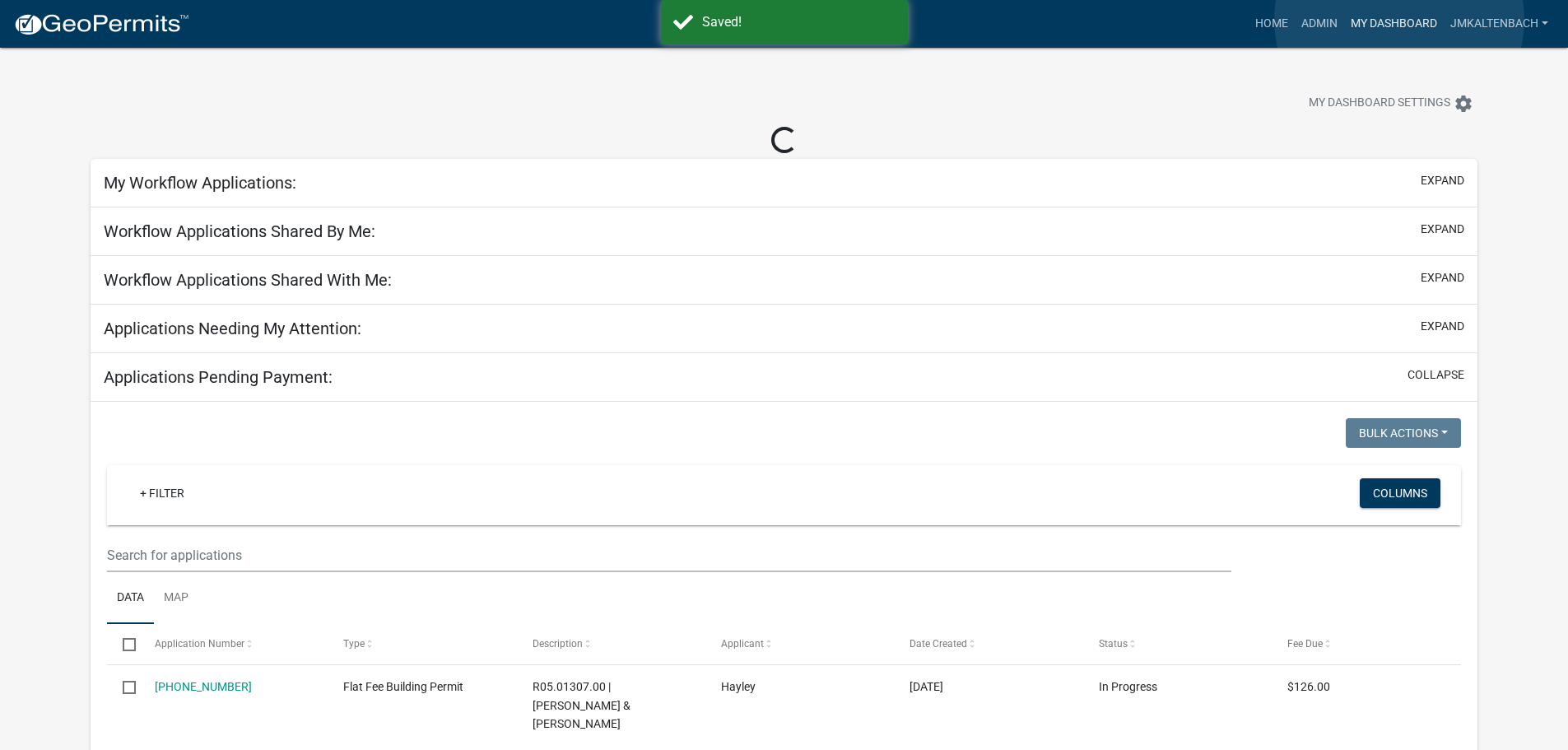
click at [1399, 20] on link "My Dashboard" at bounding box center [1393, 24] width 99 height 31
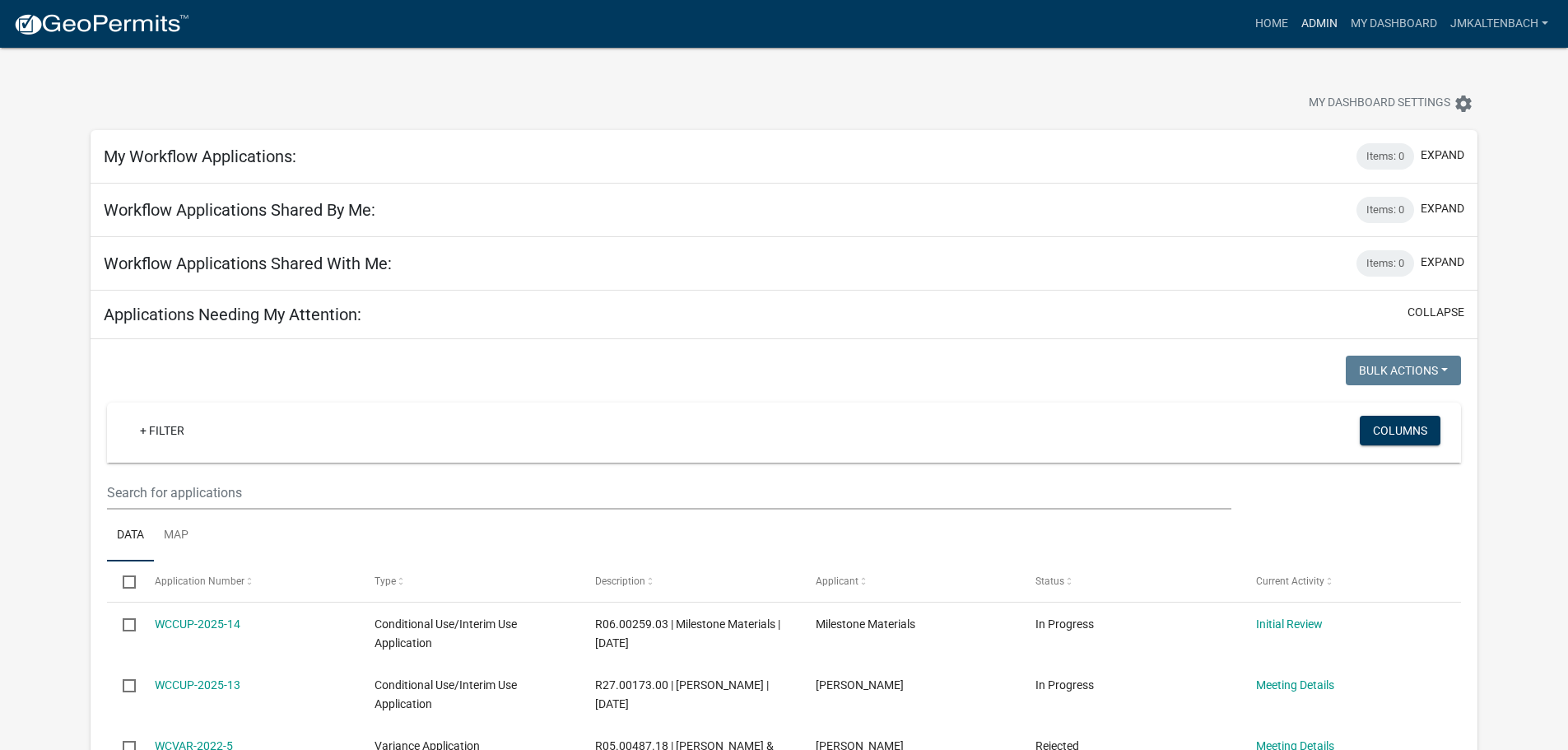
click at [1313, 22] on link "Admin" at bounding box center [1320, 24] width 49 height 31
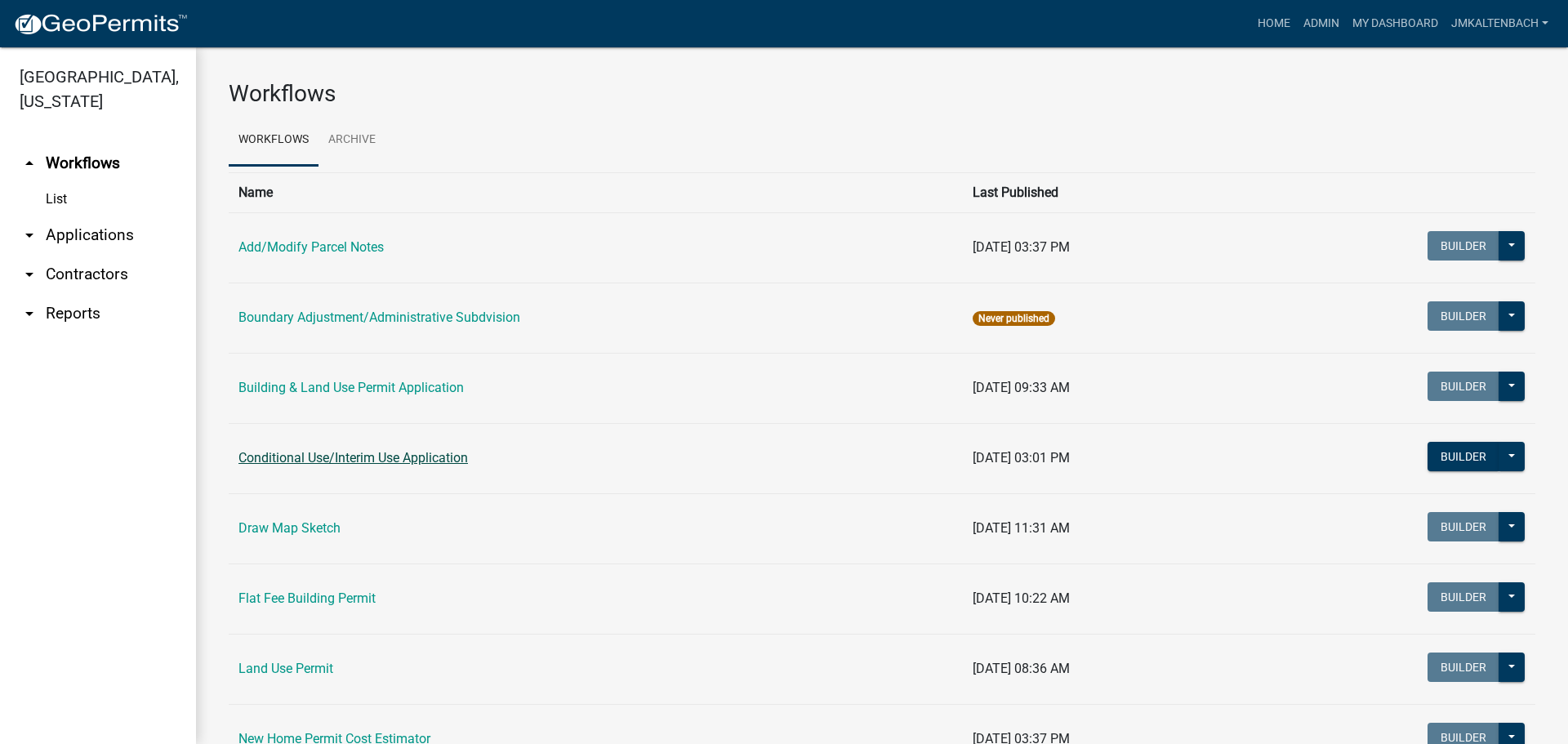
click at [369, 459] on link "Conditional Use/Interim Use Application" at bounding box center [352, 457] width 230 height 16
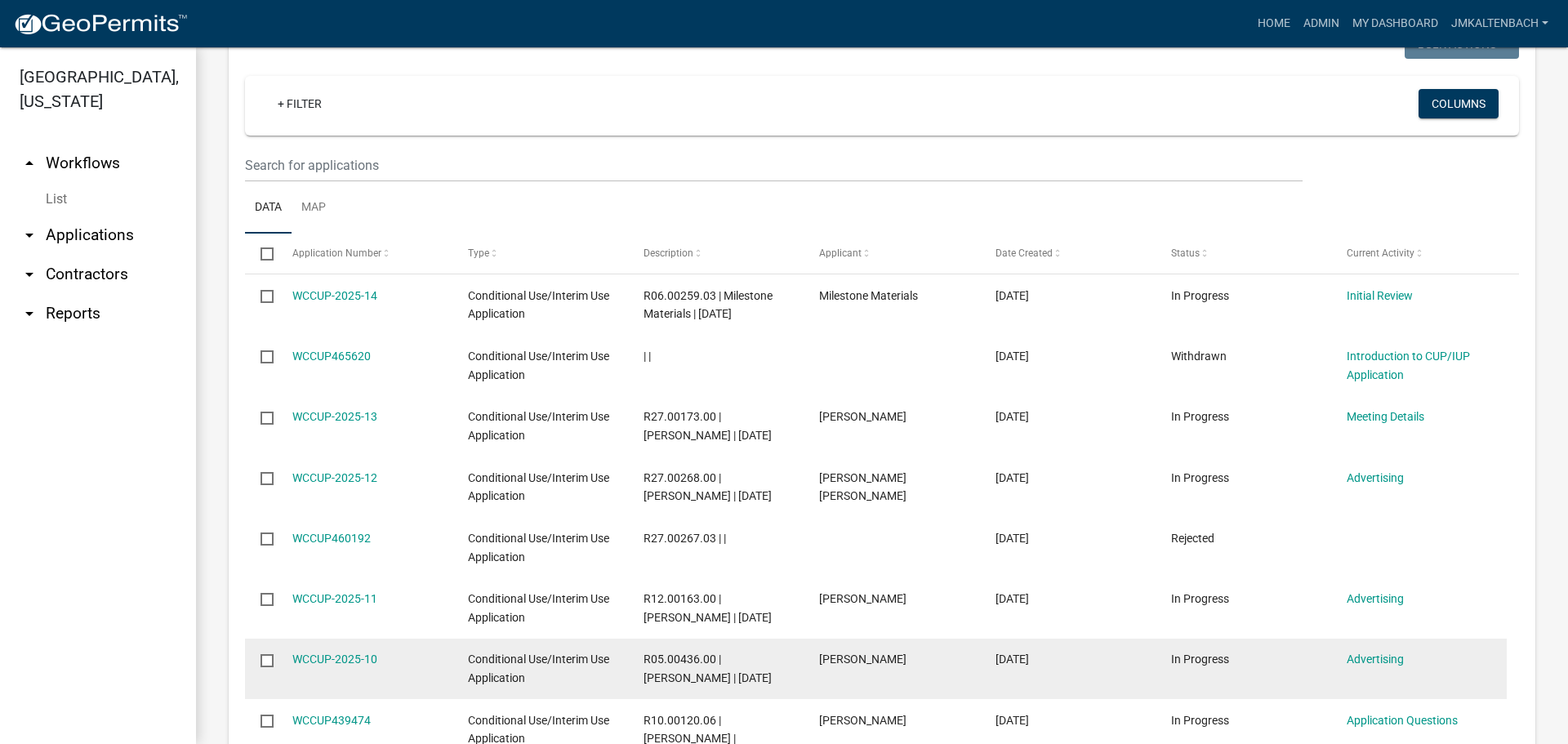
scroll to position [653, 0]
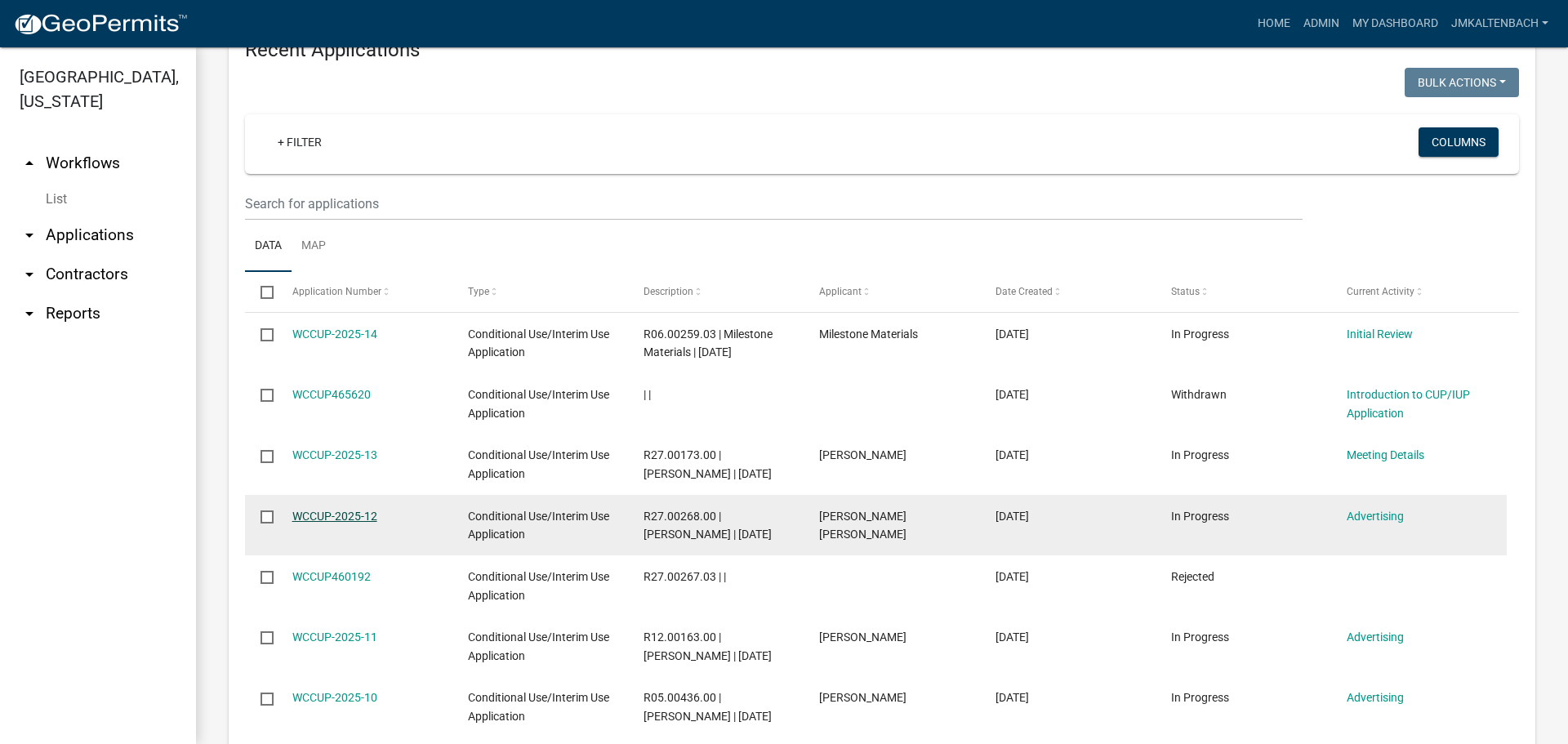
click at [330, 522] on link "WCCUP-2025-12" at bounding box center [335, 516] width 85 height 13
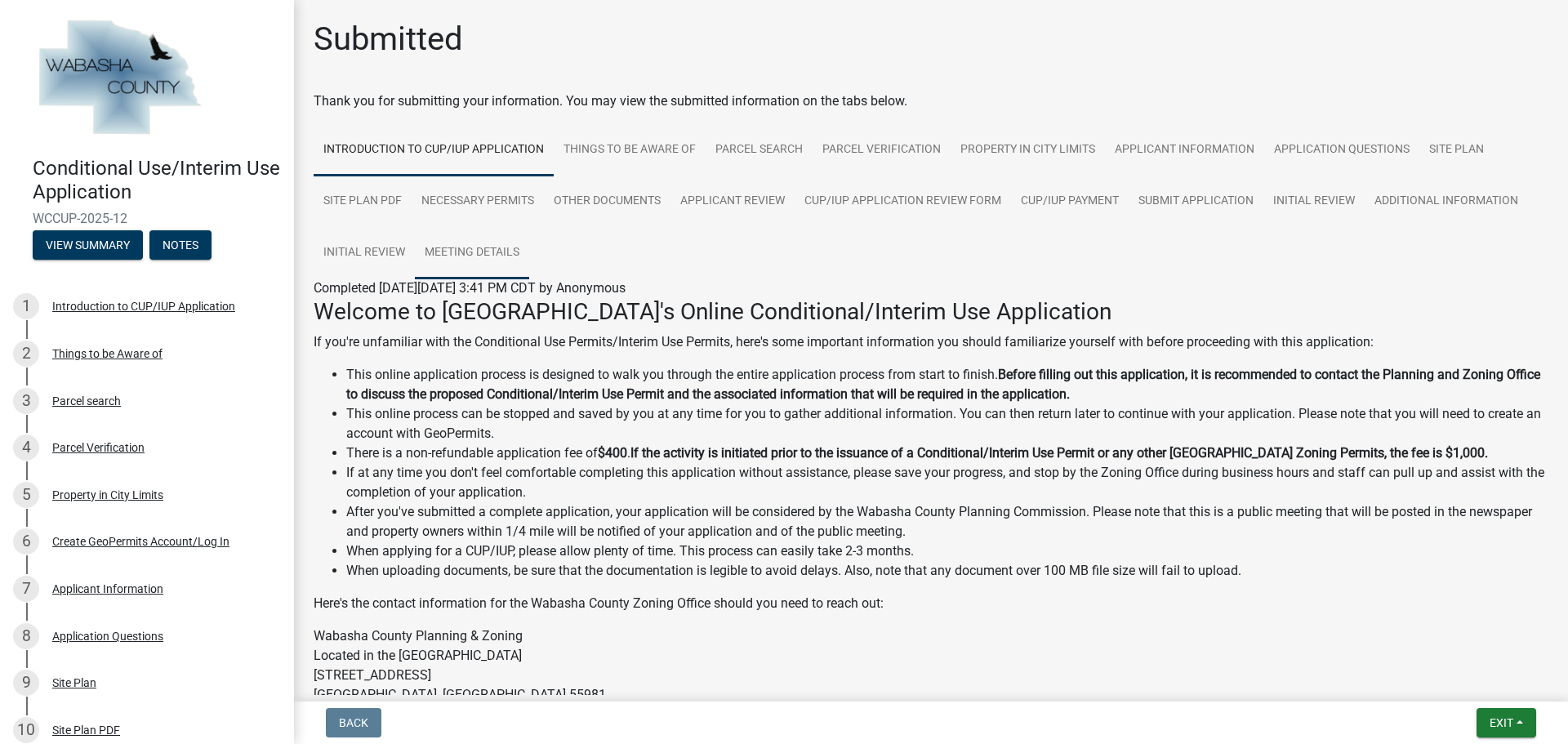
click at [468, 252] on link "Meeting Details" at bounding box center [472, 253] width 114 height 52
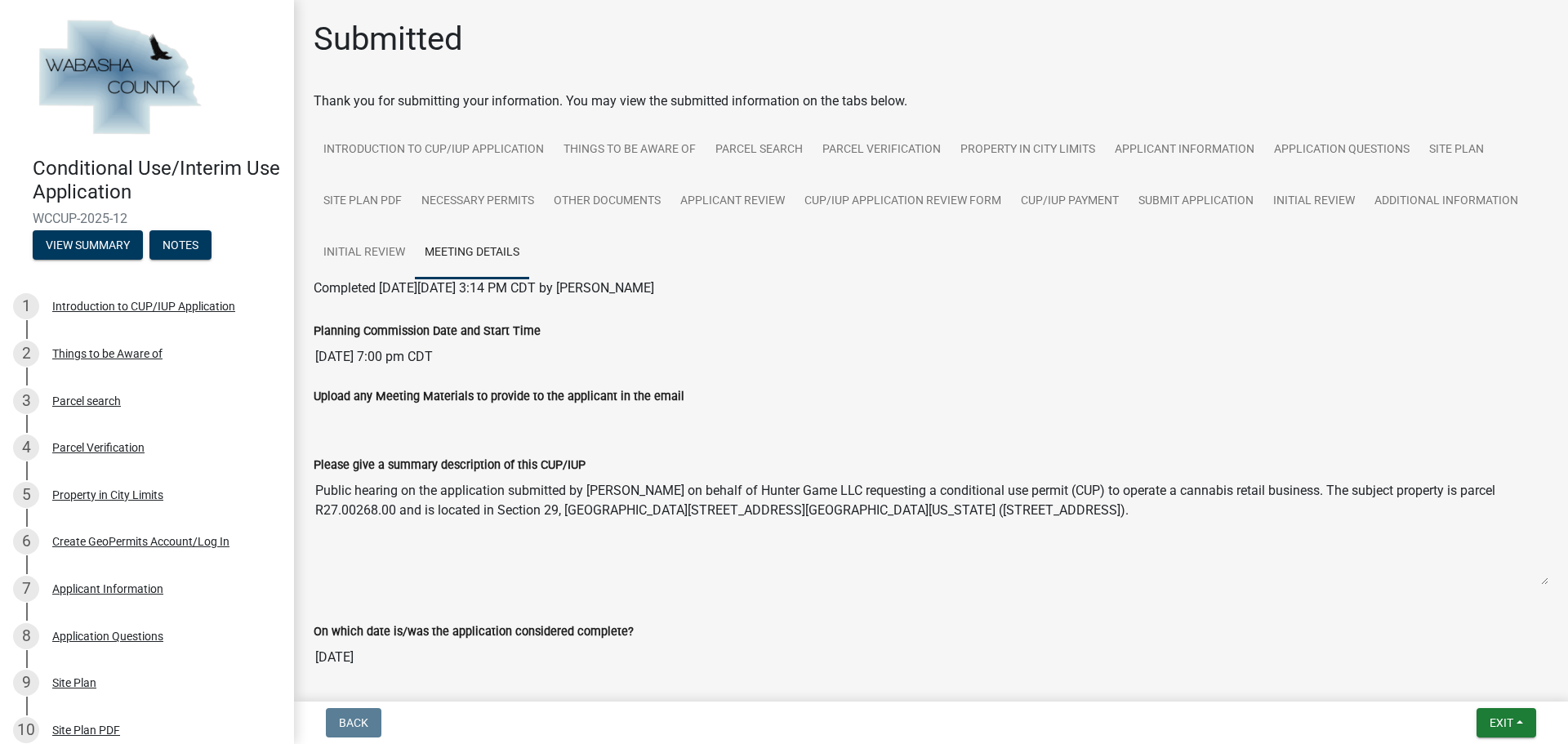
drag, startPoint x: 314, startPoint y: 488, endPoint x: 1180, endPoint y: 508, distance: 866.2
click at [1180, 508] on textarea "Public hearing on the application submitted by [PERSON_NAME] on behalf of Hunte…" at bounding box center [931, 529] width 1234 height 111
click at [1505, 722] on span "Exit" at bounding box center [1501, 722] width 23 height 13
click at [1475, 682] on button "Save & Exit" at bounding box center [1470, 680] width 130 height 39
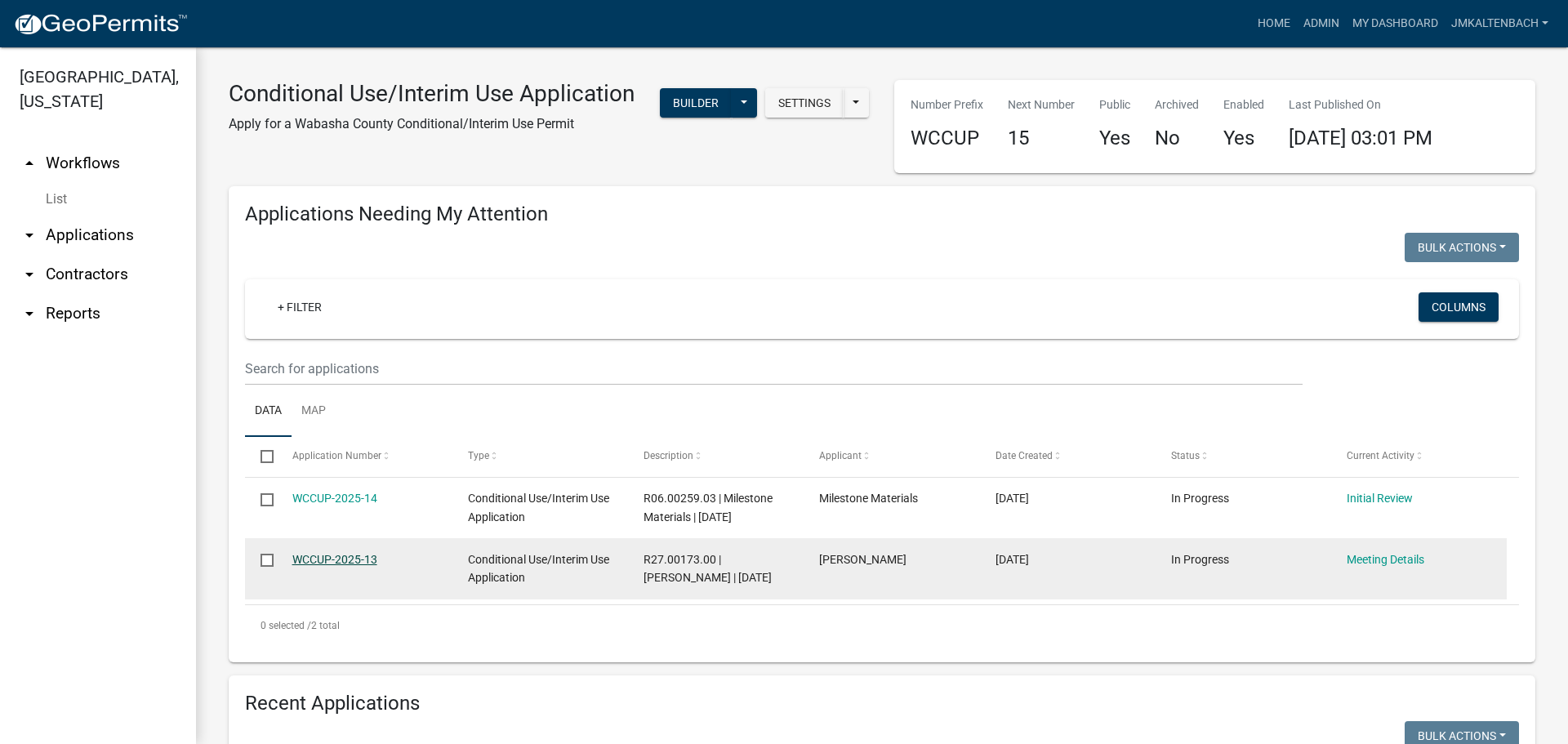
click at [348, 560] on link "WCCUP-2025-13" at bounding box center [335, 559] width 85 height 13
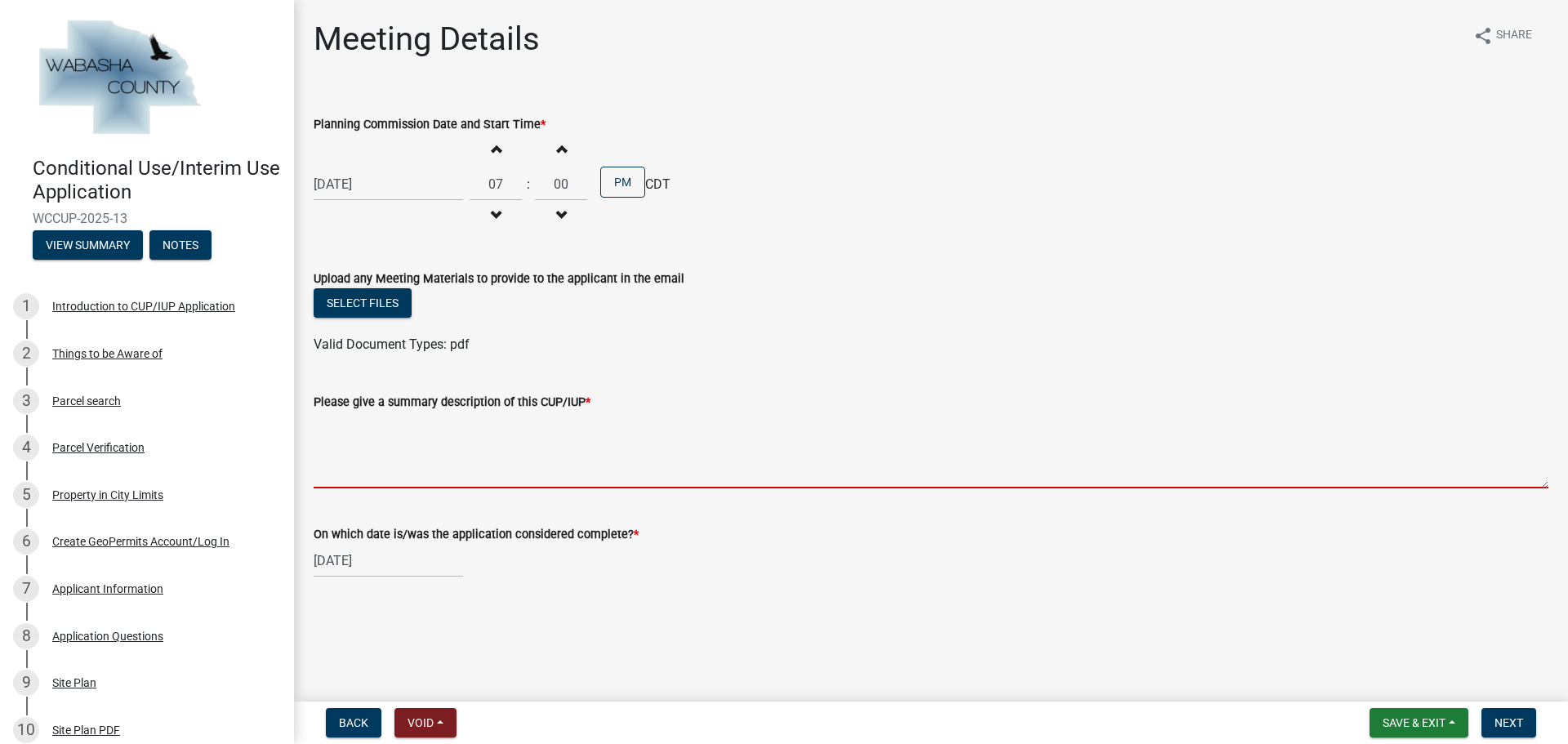
paste textarea "Public hearing on the application submitted by [PERSON_NAME] on behalf of Hunte…"
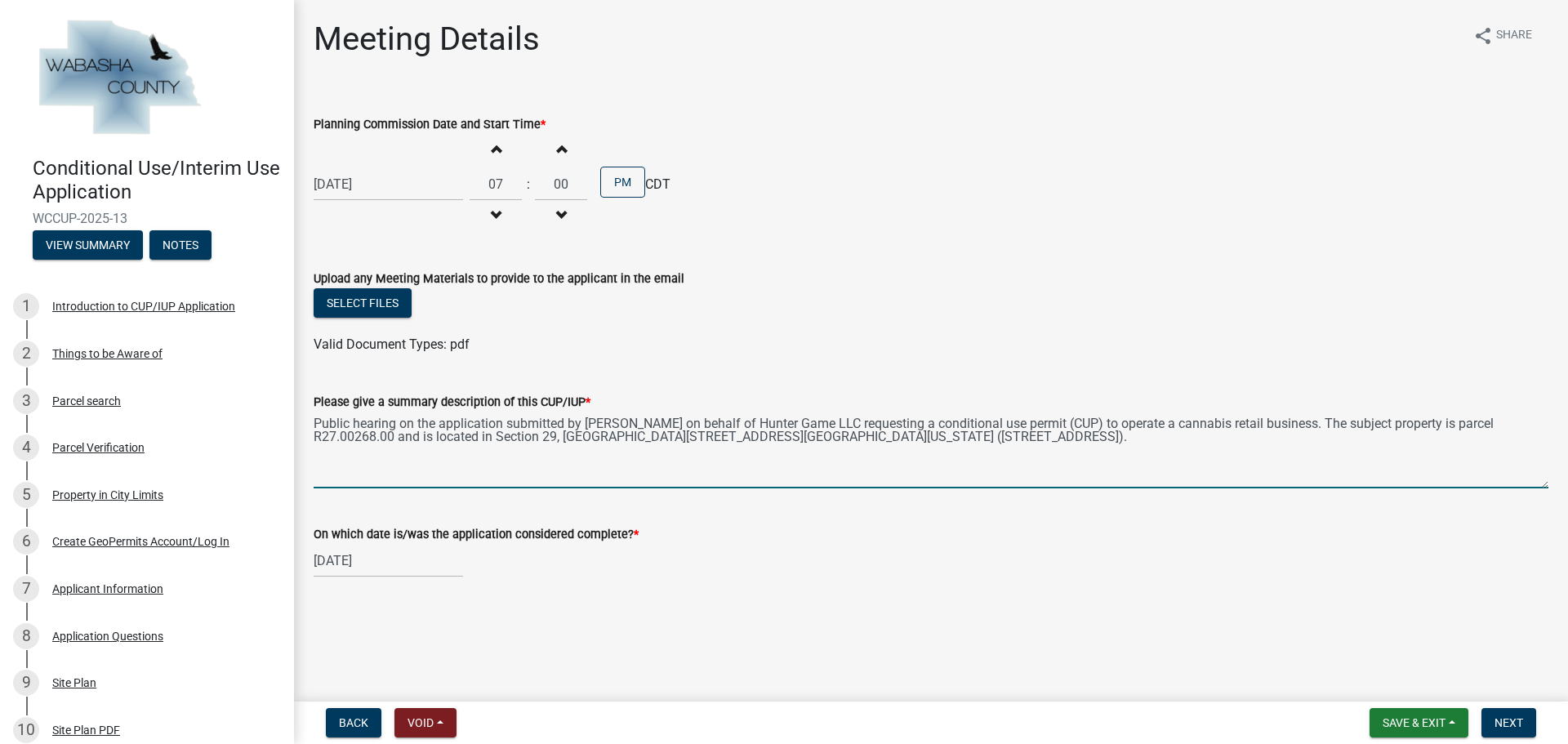
click at [668, 423] on textarea "Public hearing on the application submitted by [PERSON_NAME] on behalf of Hunte…" at bounding box center [931, 450] width 1234 height 77
click at [638, 420] on textarea "Public hearing on the application submitted by [PERSON_NAME] on behalf of Hunte…" at bounding box center [931, 450] width 1234 height 77
click at [876, 424] on textarea "Public hearing on the application submitted by [PERSON_NAME] on behalf of Hunte…" at bounding box center [931, 450] width 1234 height 77
click at [1360, 425] on textarea "Public hearing on the application submitted by [PERSON_NAME] requesting a condi…" at bounding box center [931, 450] width 1234 height 77
click at [373, 434] on textarea "Public hearing on the application submitted by [PERSON_NAME] requesting a condi…" at bounding box center [931, 450] width 1234 height 77
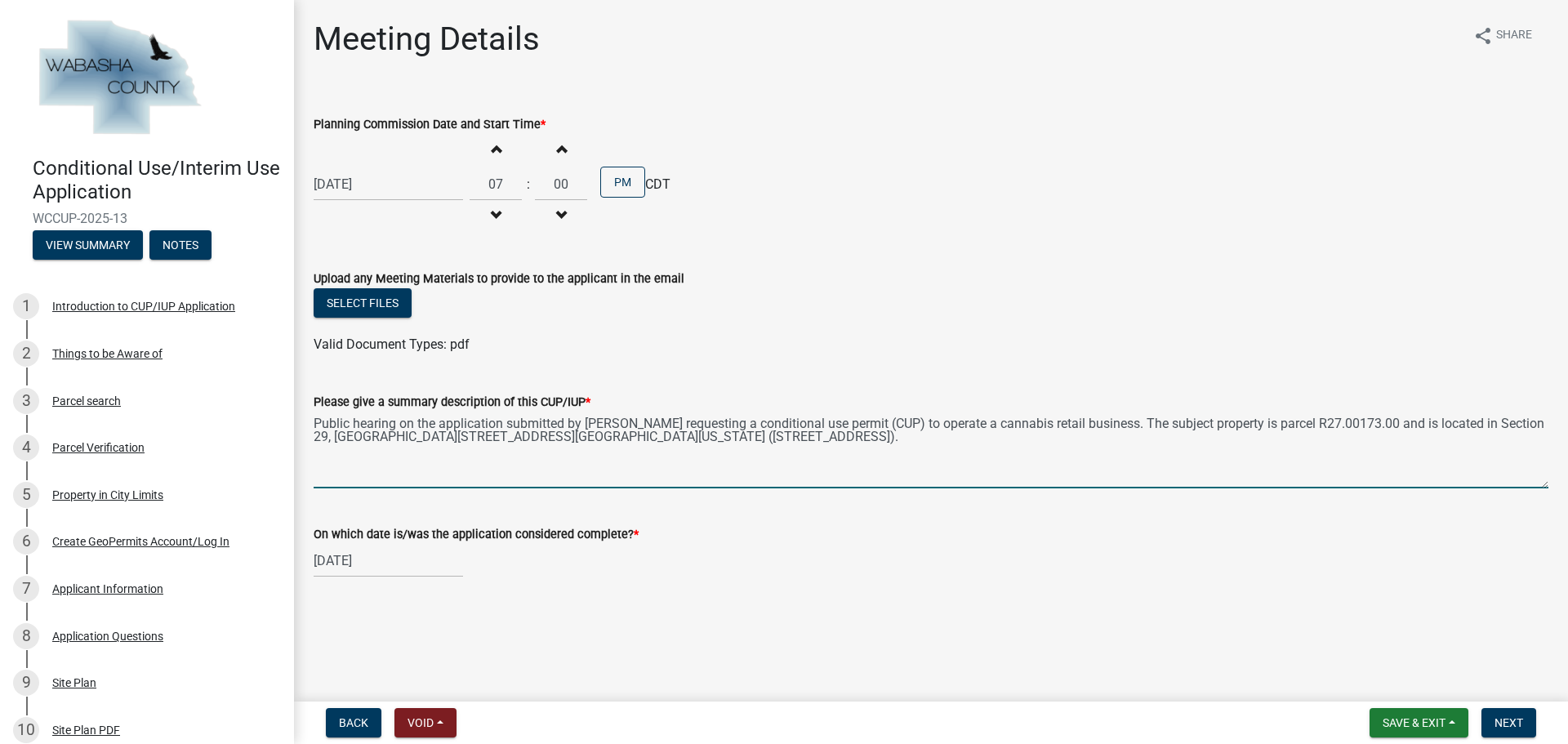
click at [454, 440] on textarea "Public hearing on the application submitted by [PERSON_NAME] requesting a condi…" at bounding box center [931, 450] width 1234 height 77
drag, startPoint x: 314, startPoint y: 438, endPoint x: 733, endPoint y: 447, distance: 419.1
click at [733, 447] on textarea "Public hearing on the application submitted by [PERSON_NAME] requesting a condi…" at bounding box center [931, 450] width 1234 height 77
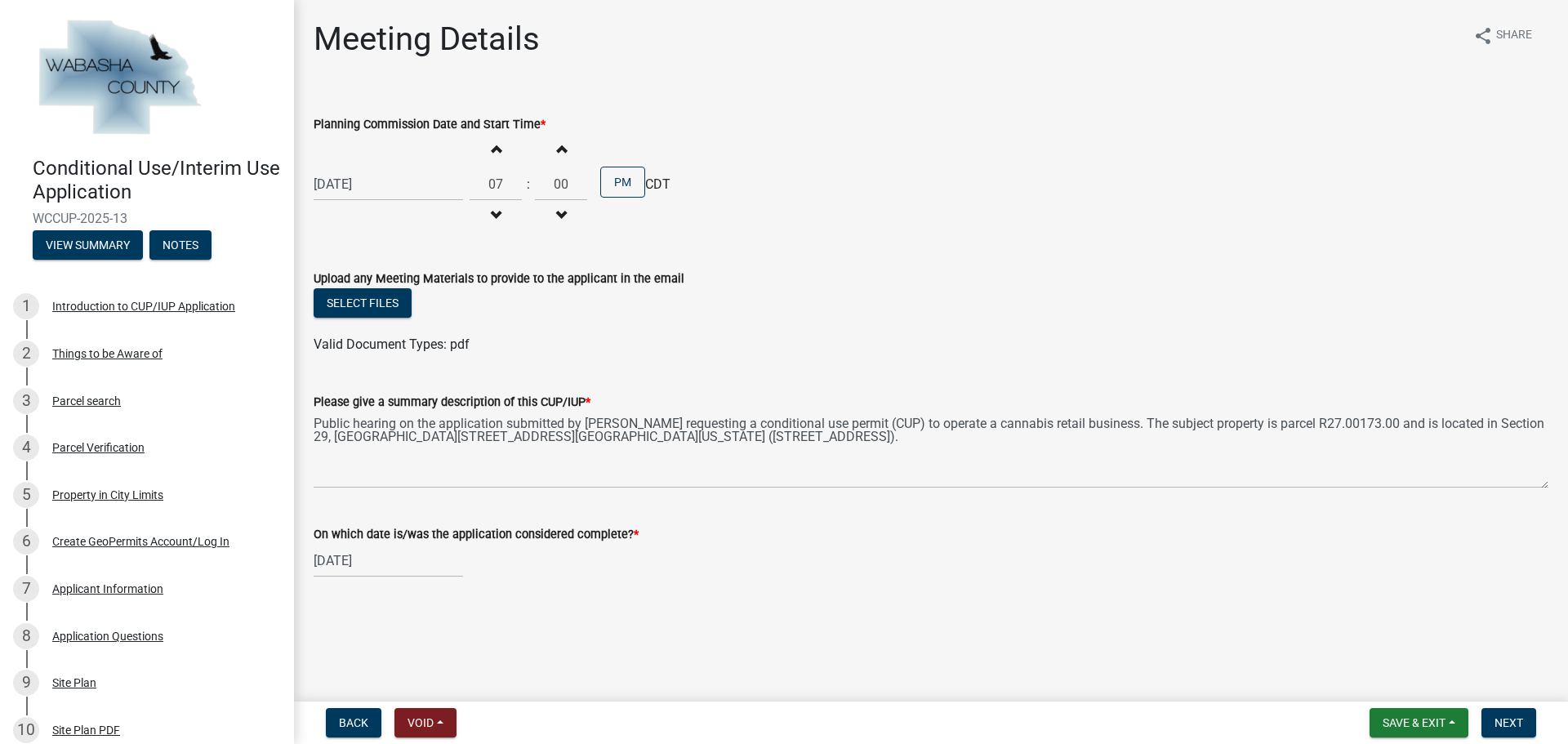
click at [1056, 178] on div "[DATE] Increment hours 07 Decrement hours : Increment minutes 00 Decrement minu…" at bounding box center [931, 184] width 1234 height 100
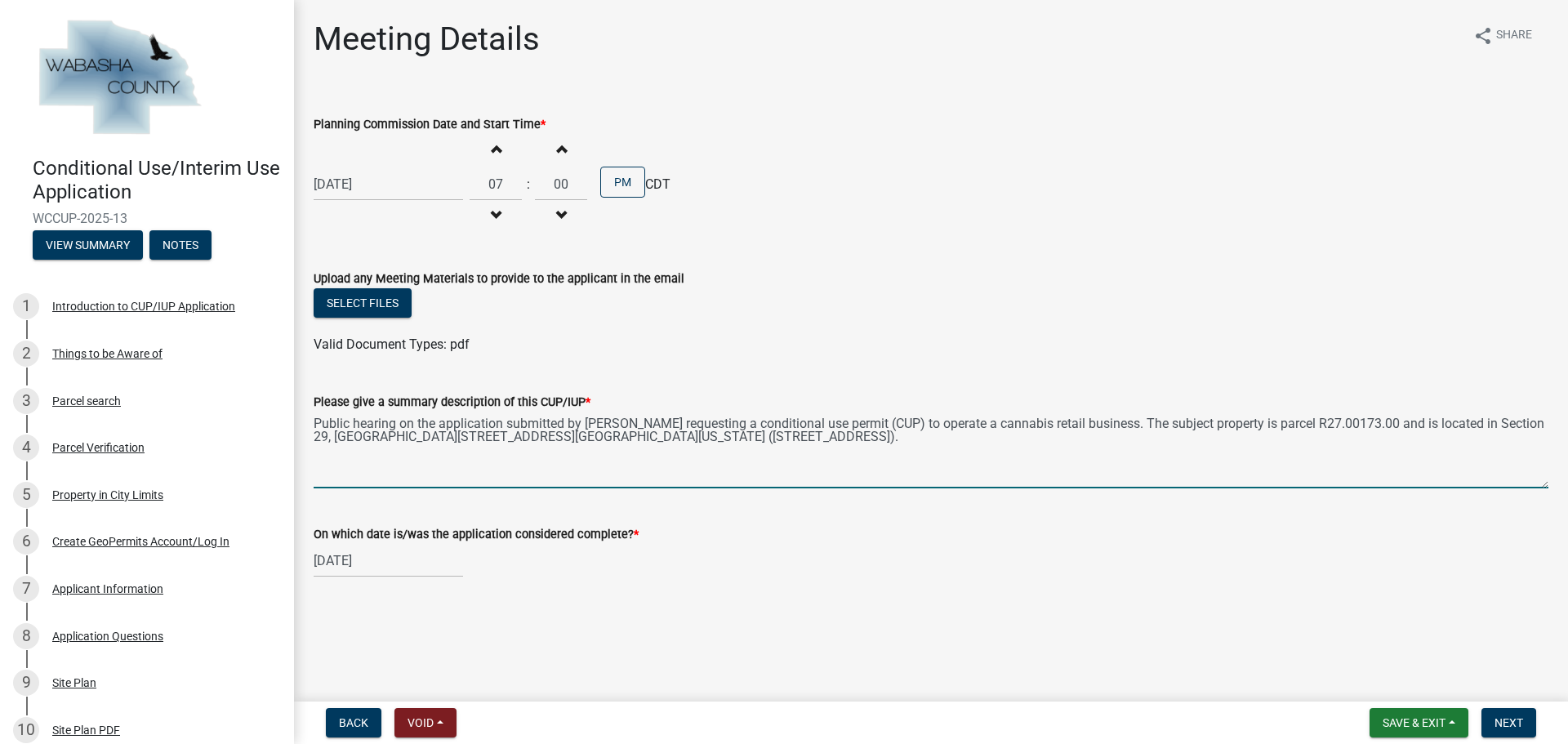
click at [758, 438] on textarea "Public hearing on the application submitted by [PERSON_NAME] requesting a condi…" at bounding box center [931, 450] width 1234 height 77
click at [866, 440] on textarea "Public hearing on the application submitted by [PERSON_NAME] requesting a condi…" at bounding box center [931, 450] width 1234 height 77
type textarea "Public hearing on the application submitted by [PERSON_NAME] requesting a condi…"
click at [1510, 720] on span "Next" at bounding box center [1508, 722] width 28 height 13
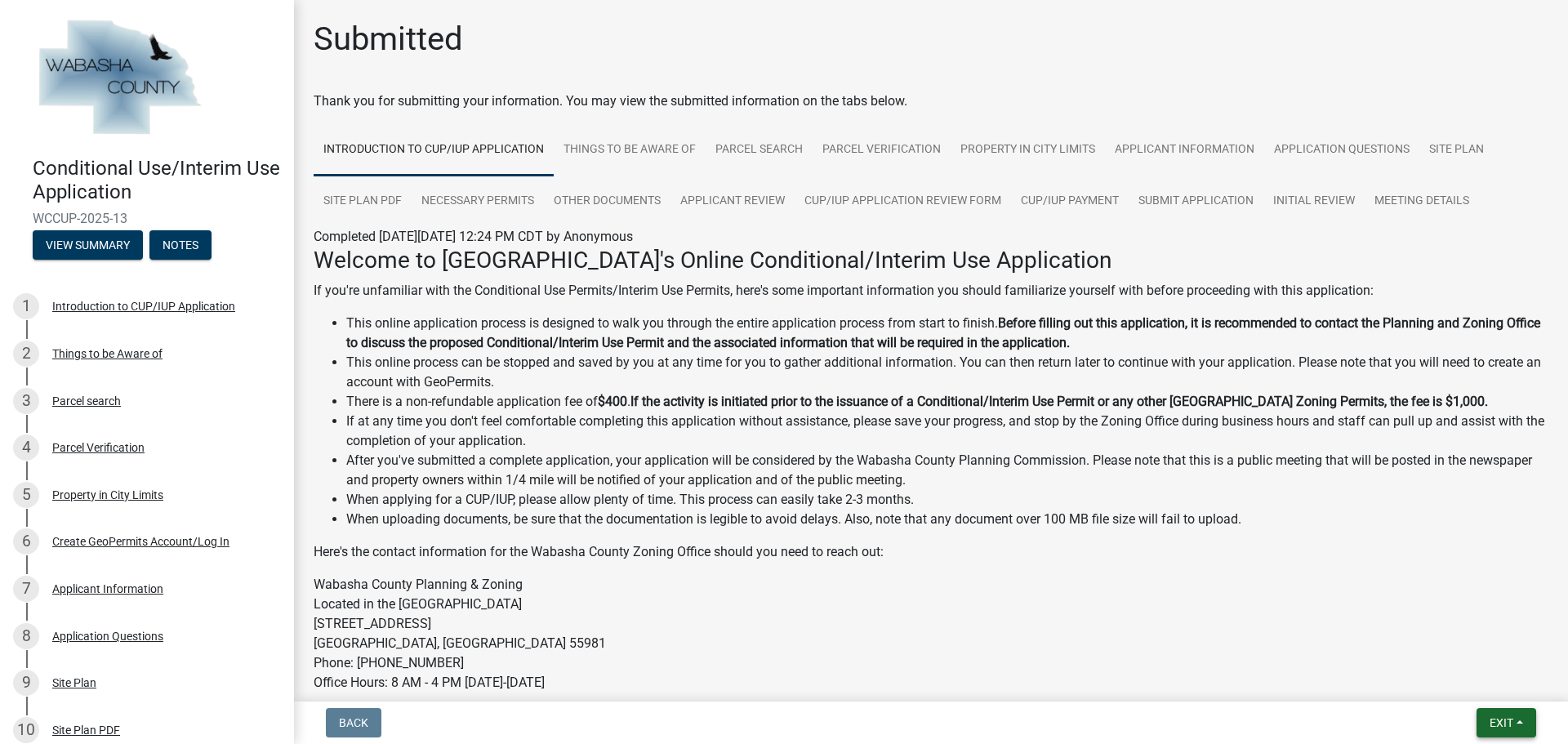
click at [1513, 720] on span "Exit" at bounding box center [1501, 722] width 23 height 13
click at [1459, 674] on button "Save & Exit" at bounding box center [1470, 680] width 130 height 39
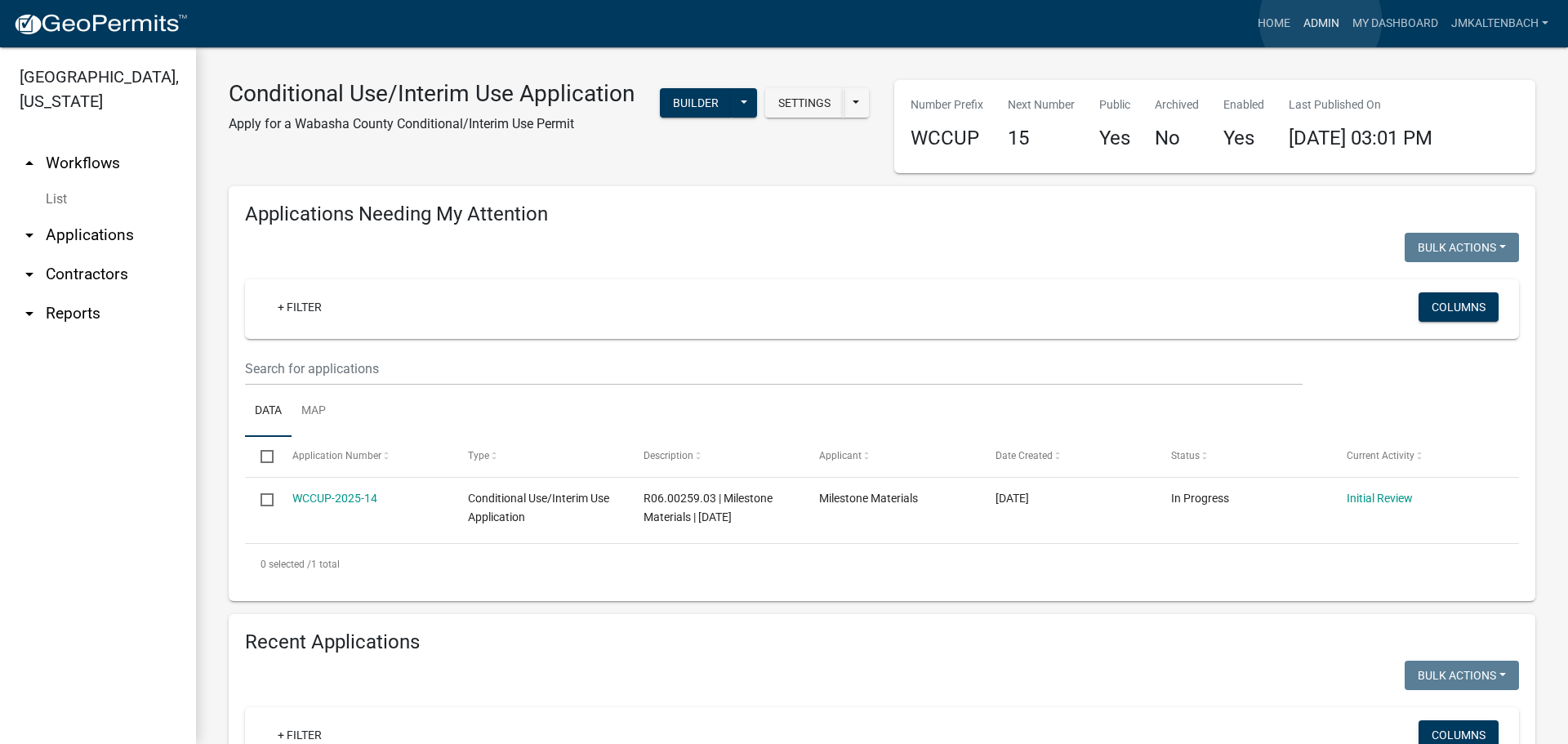
click at [1321, 21] on link "Admin" at bounding box center [1322, 23] width 49 height 31
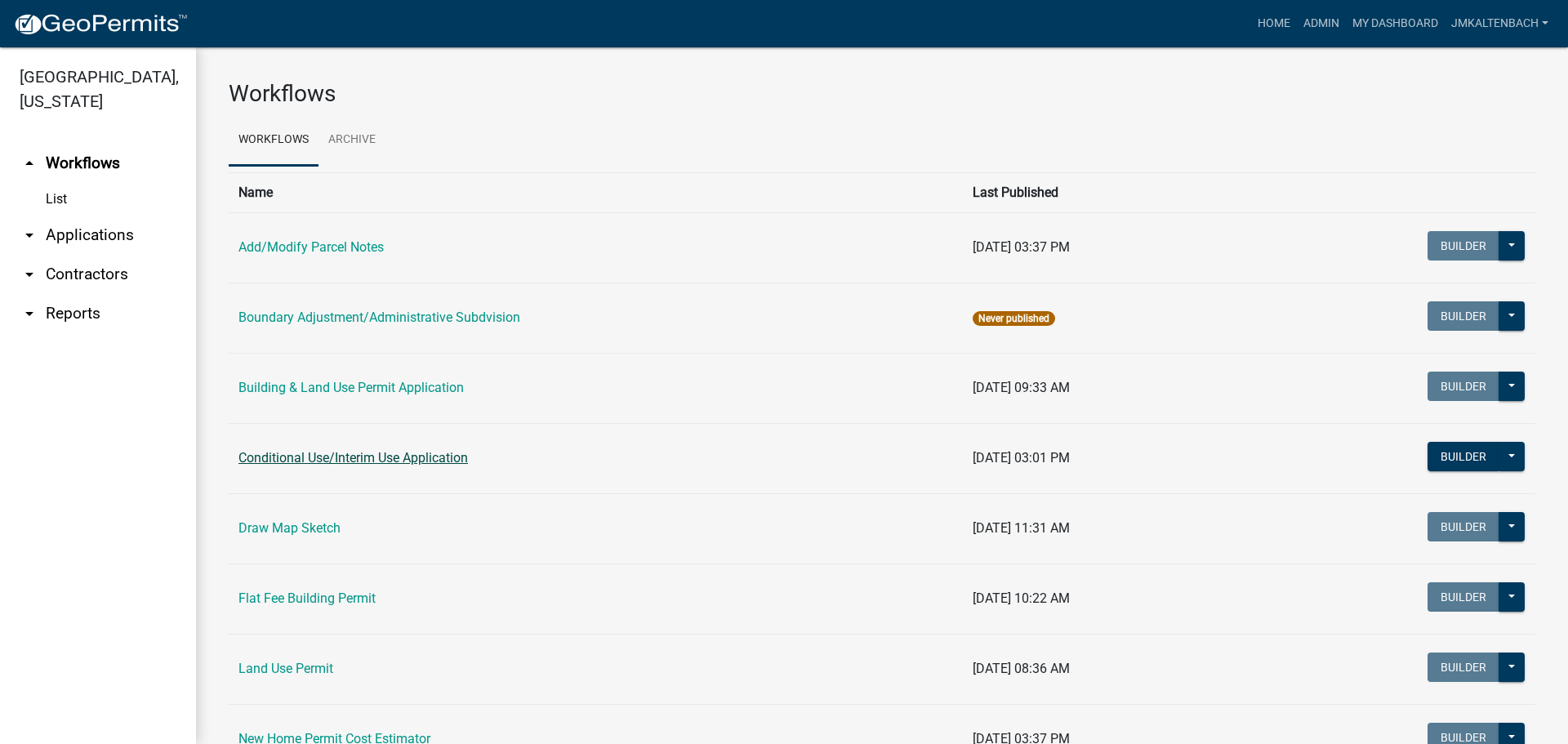
click at [385, 454] on link "Conditional Use/Interim Use Application" at bounding box center [352, 457] width 230 height 16
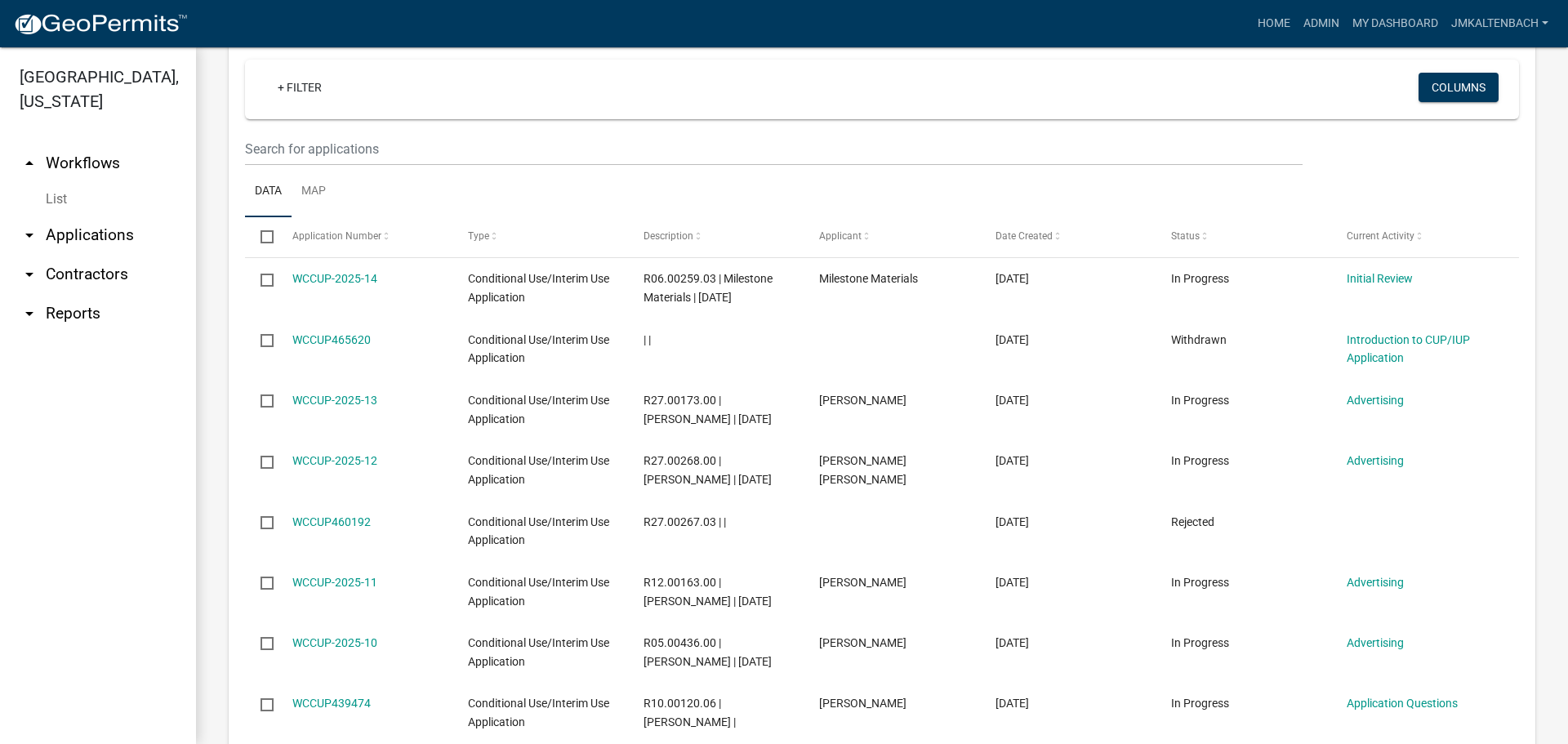
scroll to position [735, 0]
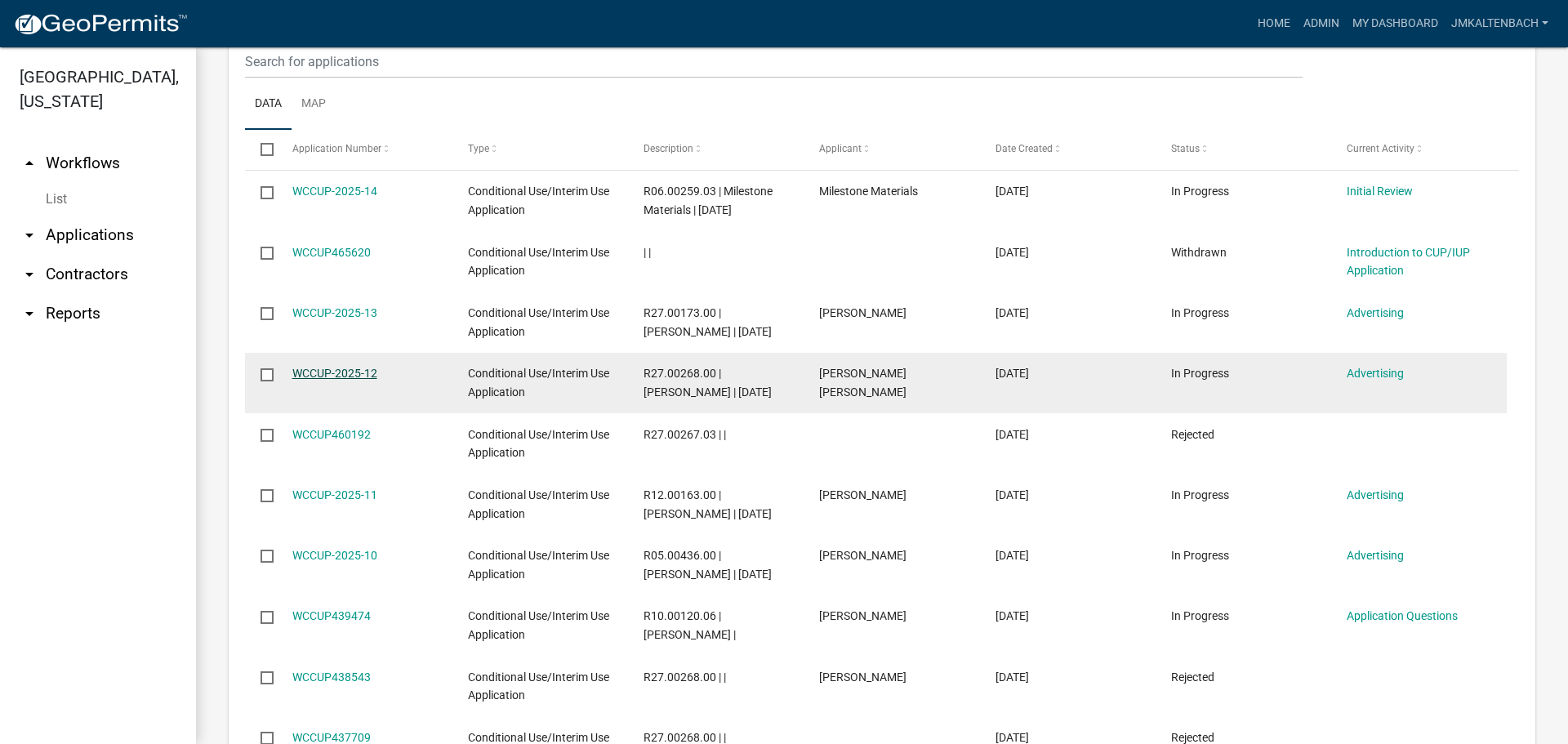
click at [336, 379] on link "WCCUP-2025-12" at bounding box center [335, 373] width 85 height 13
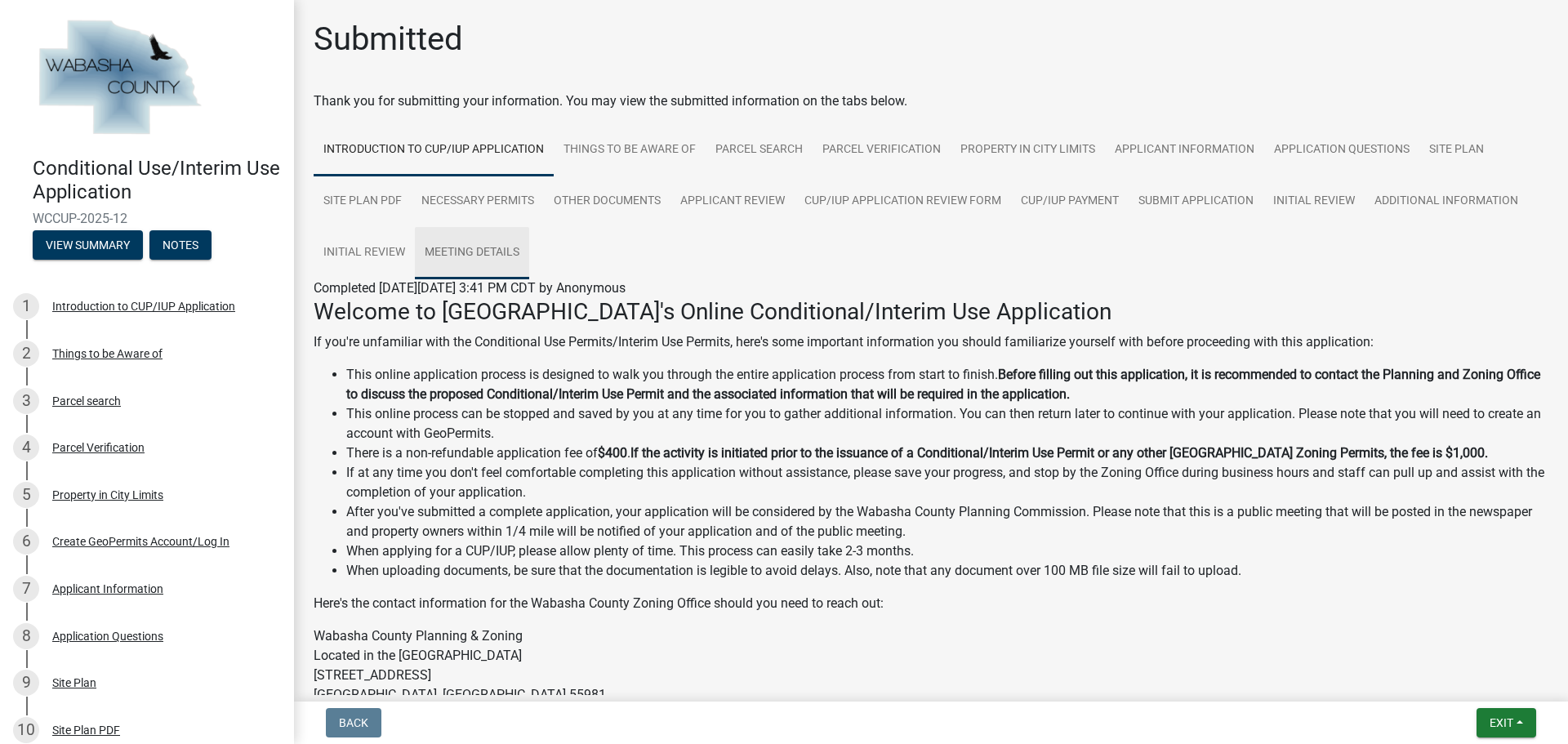
click at [498, 250] on link "Meeting Details" at bounding box center [472, 253] width 114 height 52
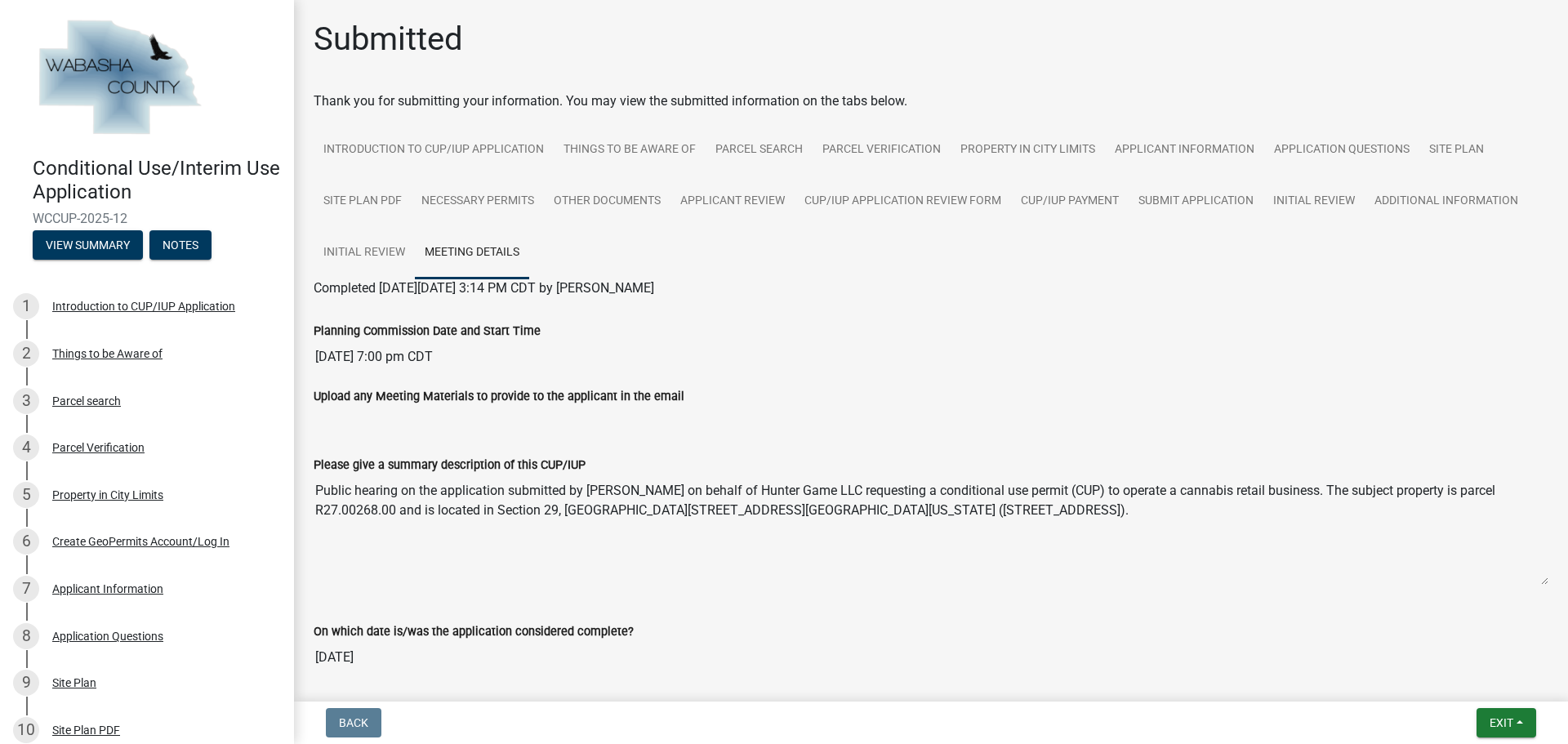
click at [635, 511] on textarea "Public hearing on the application submitted by [PERSON_NAME] on behalf of Hunte…" at bounding box center [931, 529] width 1234 height 111
click at [637, 509] on textarea "Public hearing on the application submitted by [PERSON_NAME] on behalf of Hunte…" at bounding box center [931, 529] width 1234 height 111
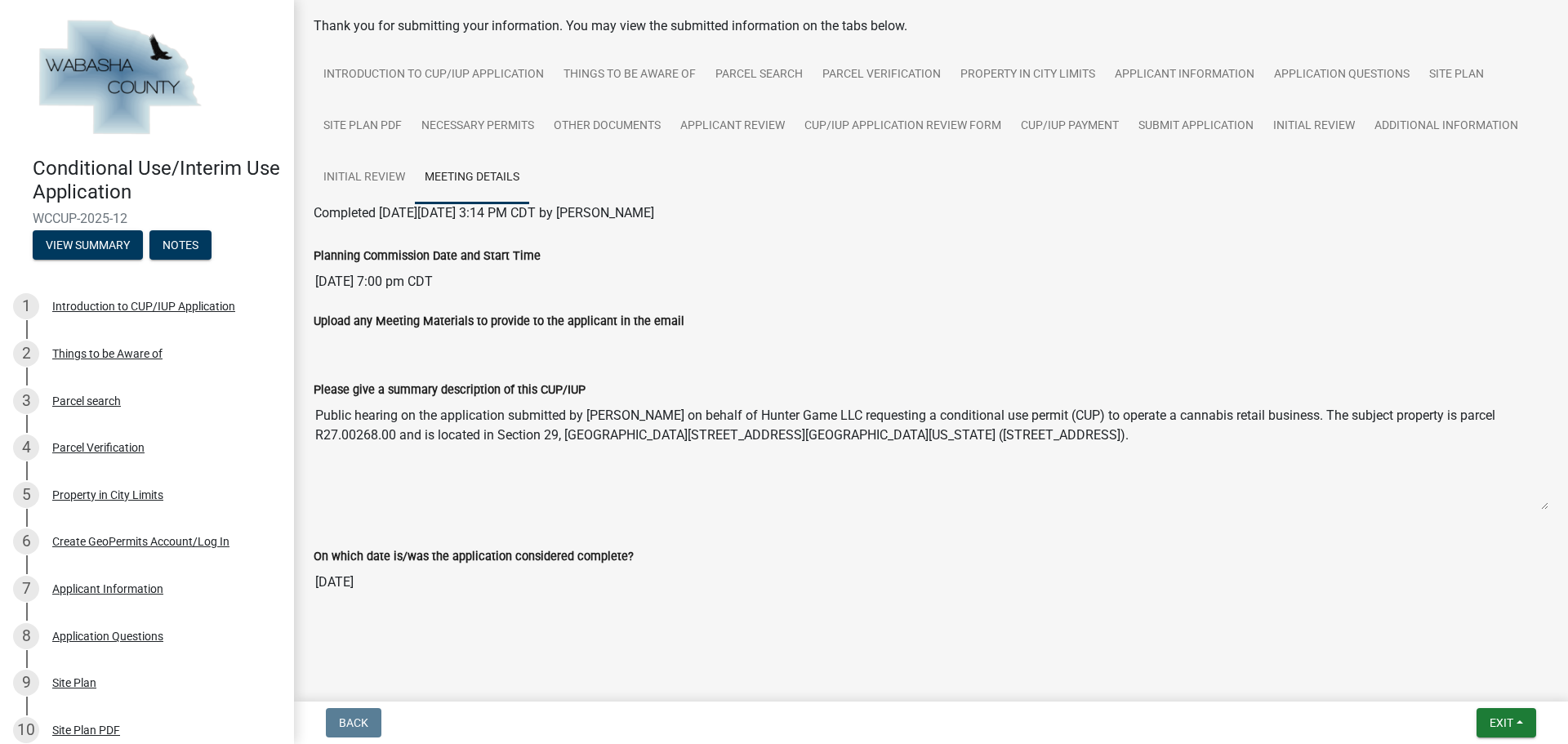
click at [525, 448] on textarea "Public hearing on the application submitted by [PERSON_NAME] on behalf of Hunte…" at bounding box center [931, 454] width 1234 height 111
click at [525, 439] on textarea "Public hearing on the application submitted by [PERSON_NAME] on behalf of Hunte…" at bounding box center [931, 454] width 1234 height 111
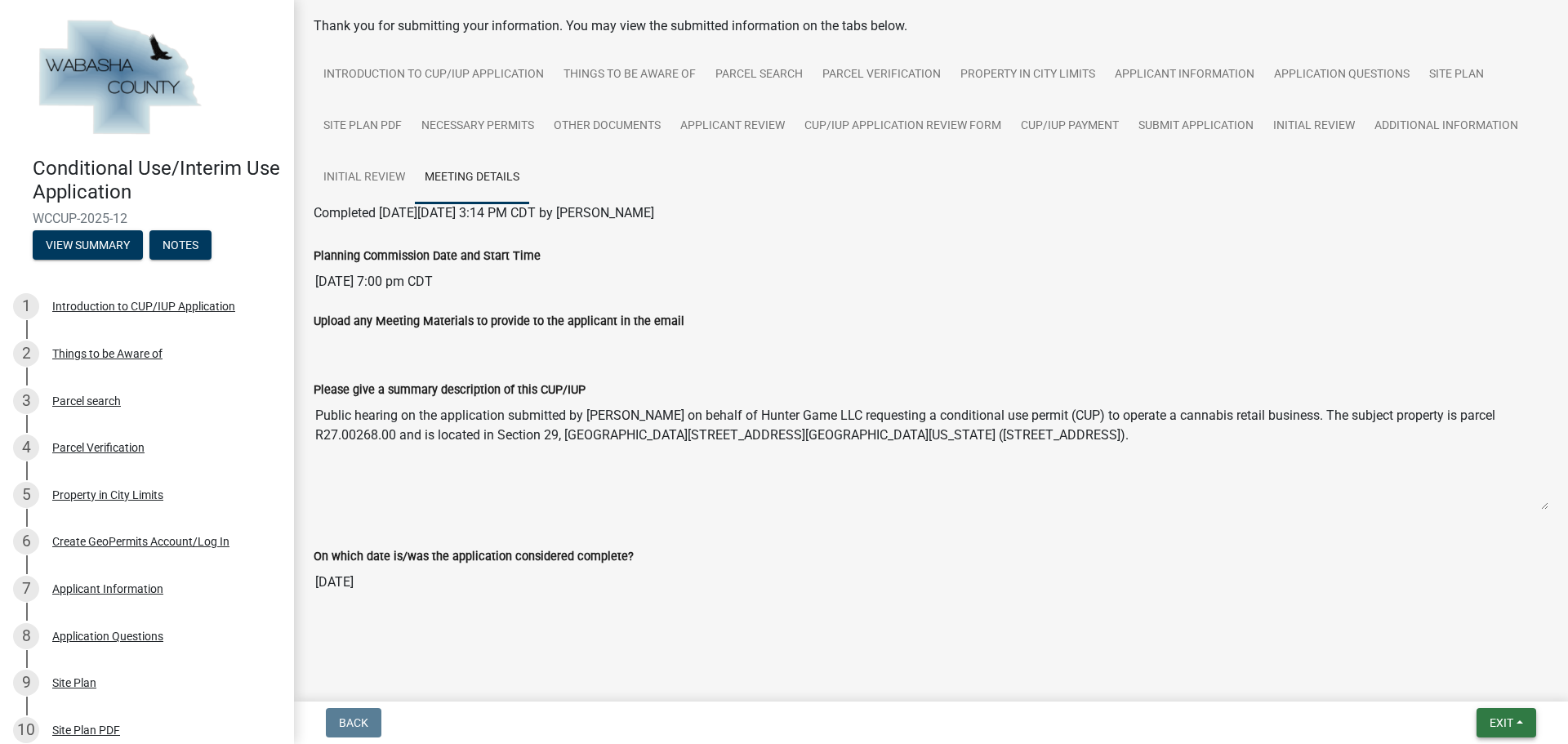
click at [1516, 723] on button "Exit" at bounding box center [1506, 722] width 60 height 29
click at [1438, 675] on button "Save & Exit" at bounding box center [1470, 680] width 130 height 39
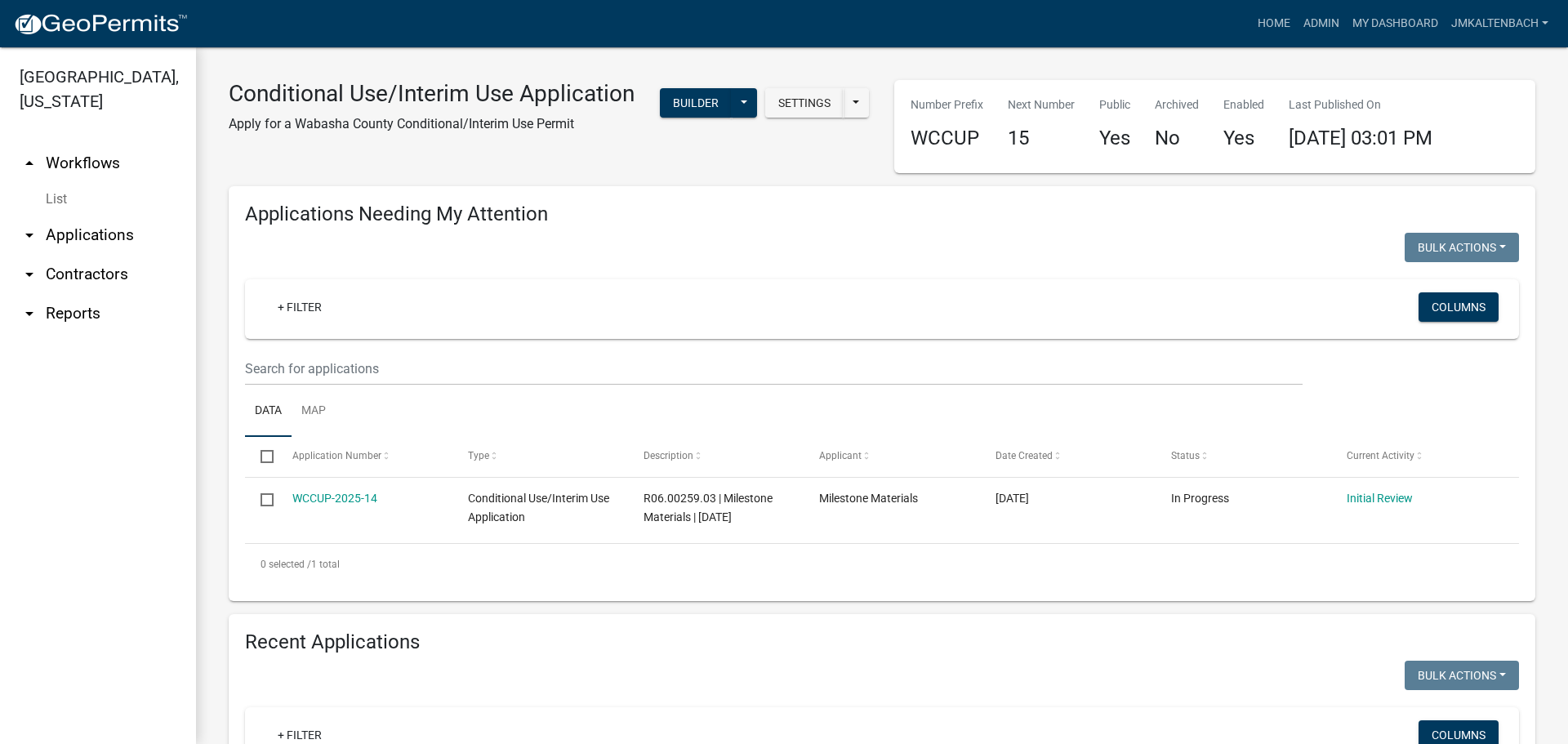
click at [627, 136] on div "Conditional Use/Interim Use Application Apply for a Wabasha County Conditional/…" at bounding box center [431, 112] width 430 height 67
click at [1545, 22] on link "jmkaltenbach" at bounding box center [1500, 23] width 111 height 31
click at [1480, 155] on link "Logout" at bounding box center [1488, 159] width 130 height 39
